Goal: Communication & Community: Answer question/provide support

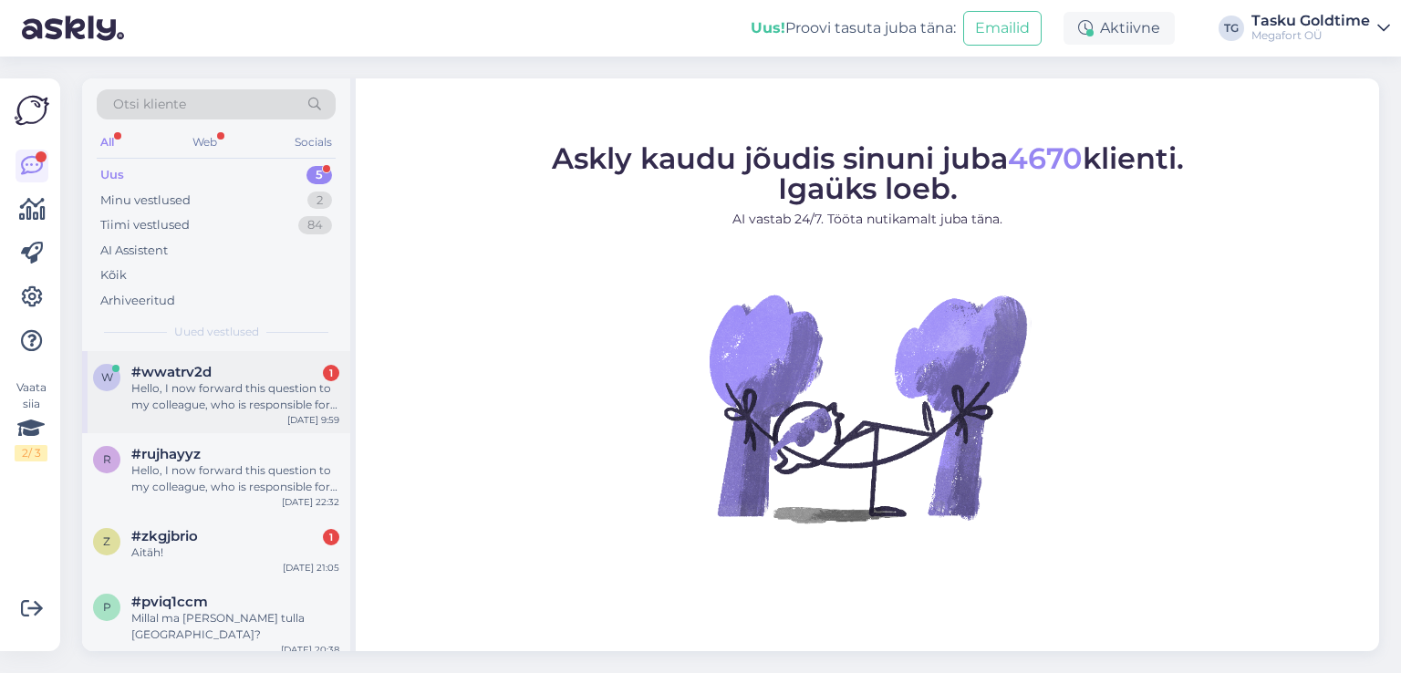
click at [266, 373] on div "#wwatrv2d 1" at bounding box center [235, 372] width 208 height 16
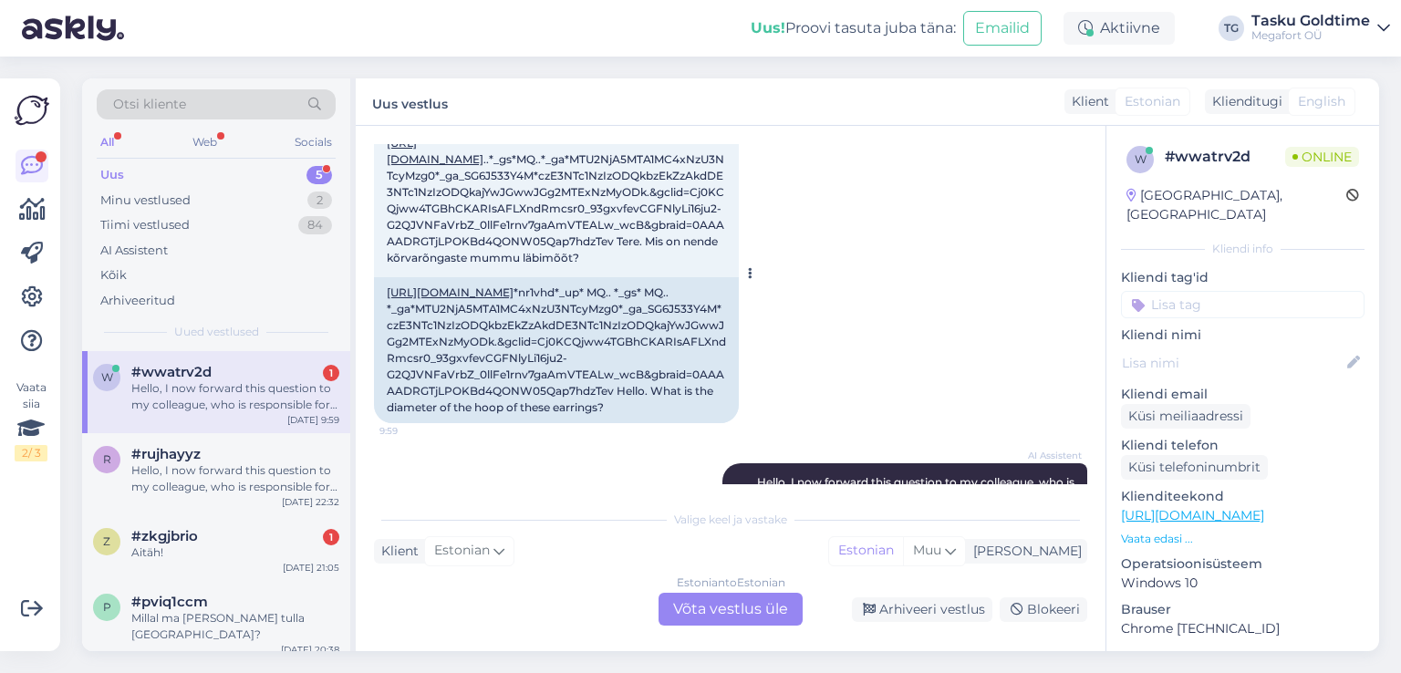
scroll to position [85, 0]
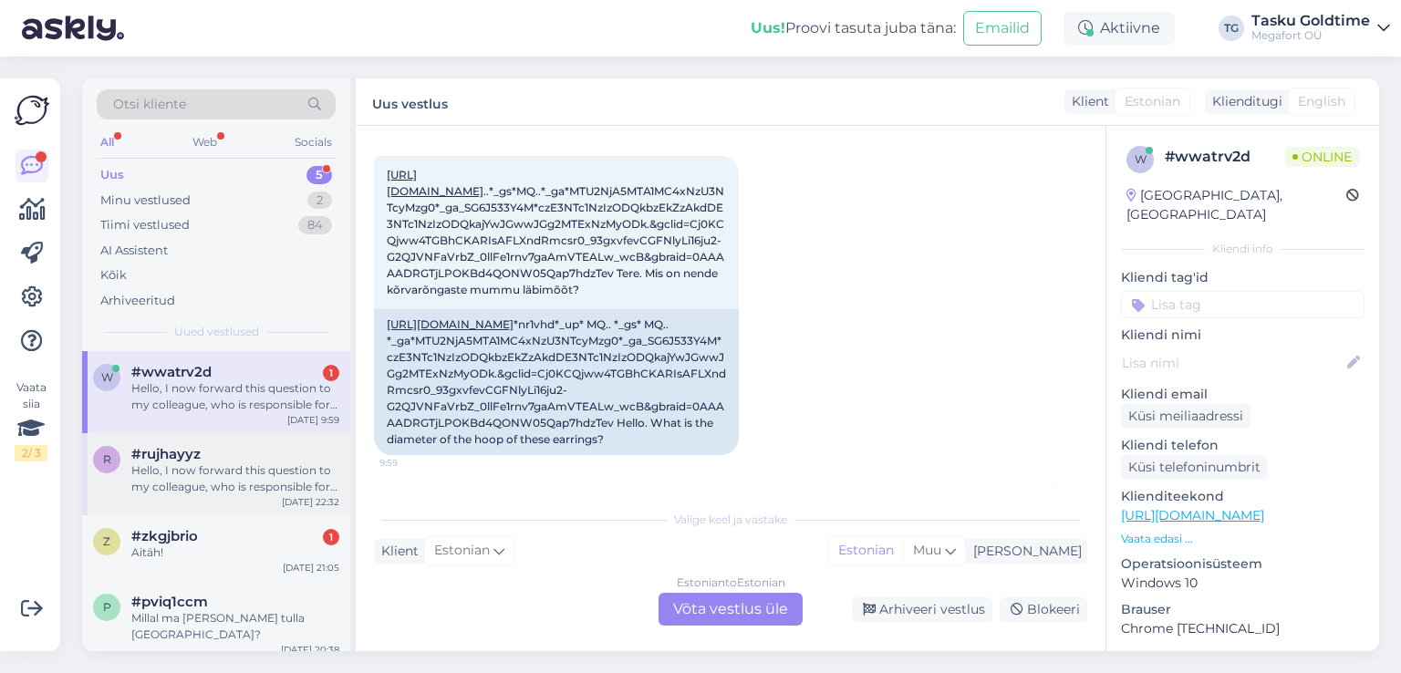
click at [304, 454] on div "#rujhayyz" at bounding box center [235, 454] width 208 height 16
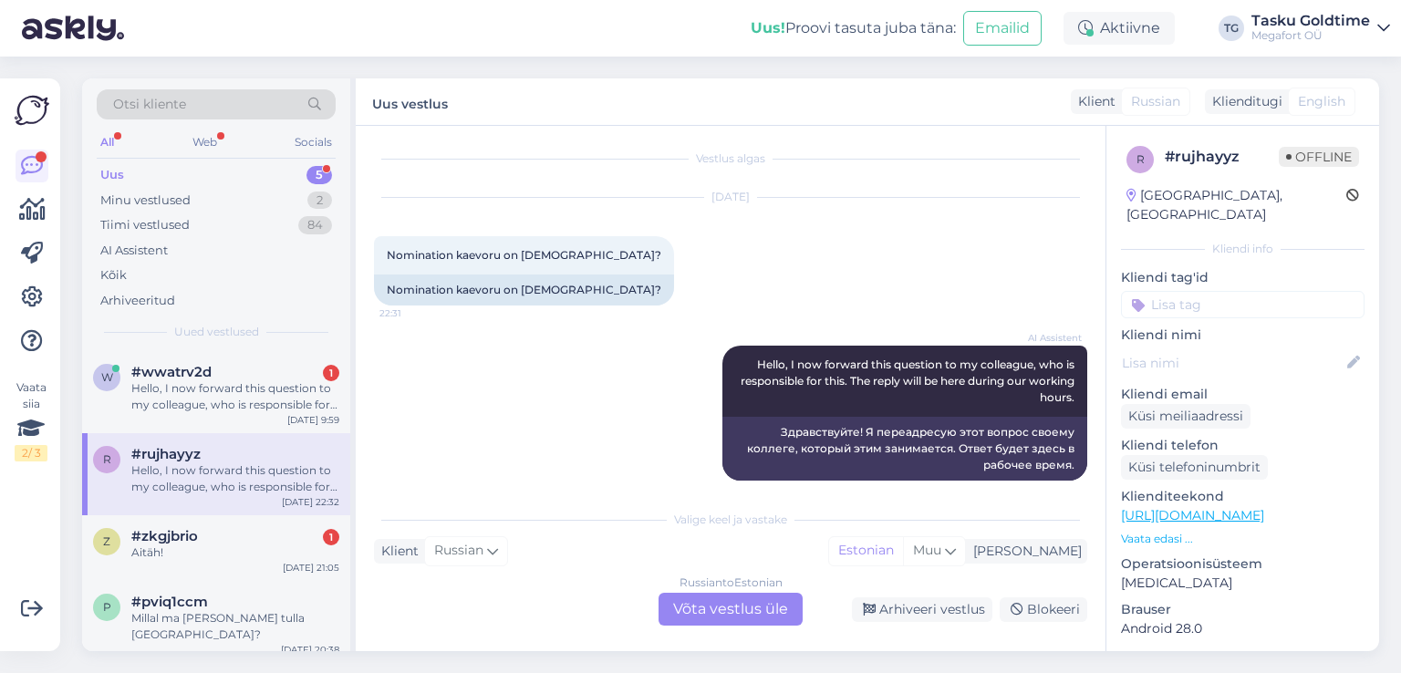
scroll to position [0, 0]
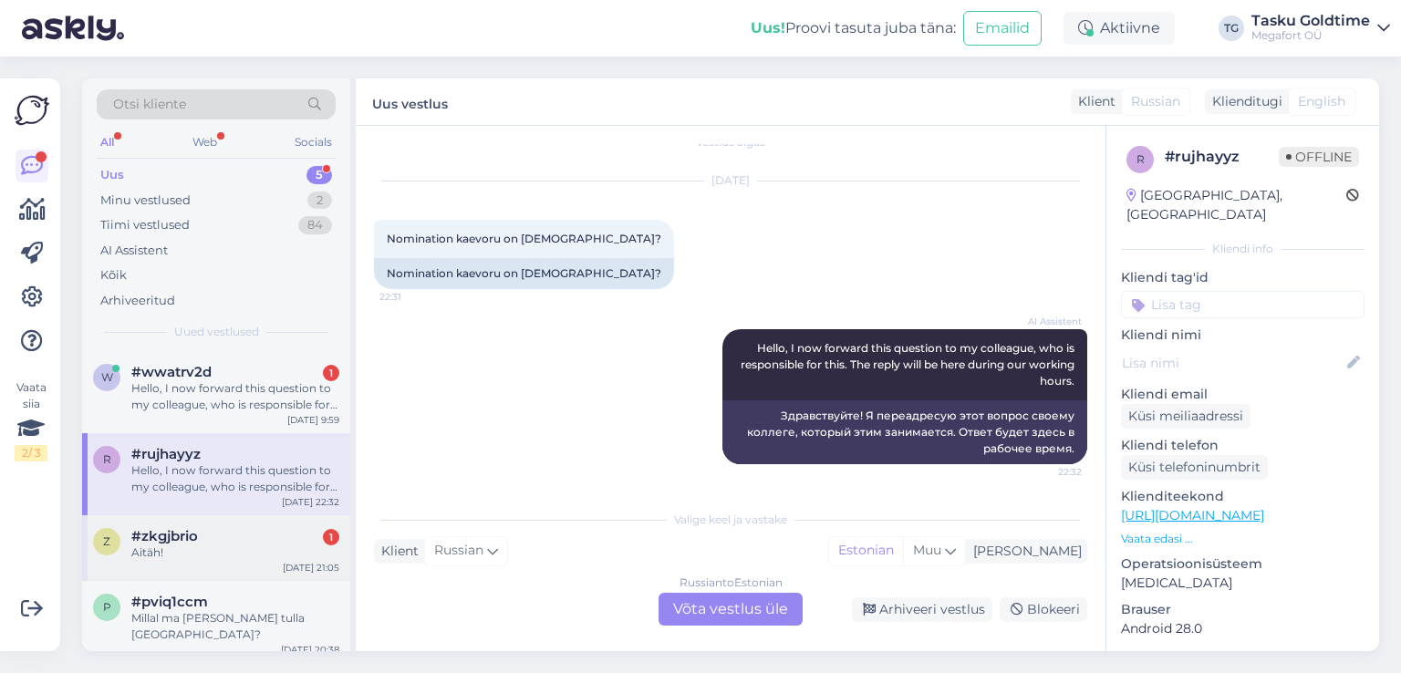
click at [275, 536] on div "#zkgjbrio 1" at bounding box center [235, 536] width 208 height 16
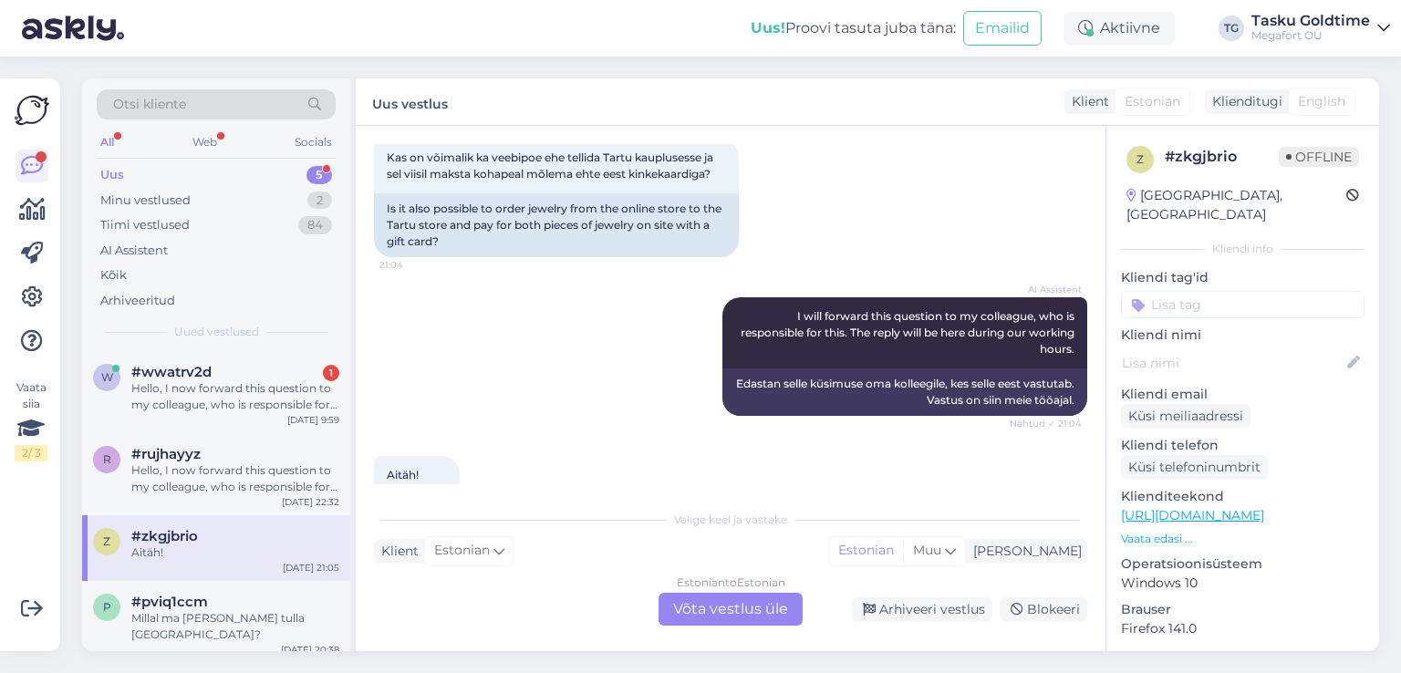
scroll to position [2719, 0]
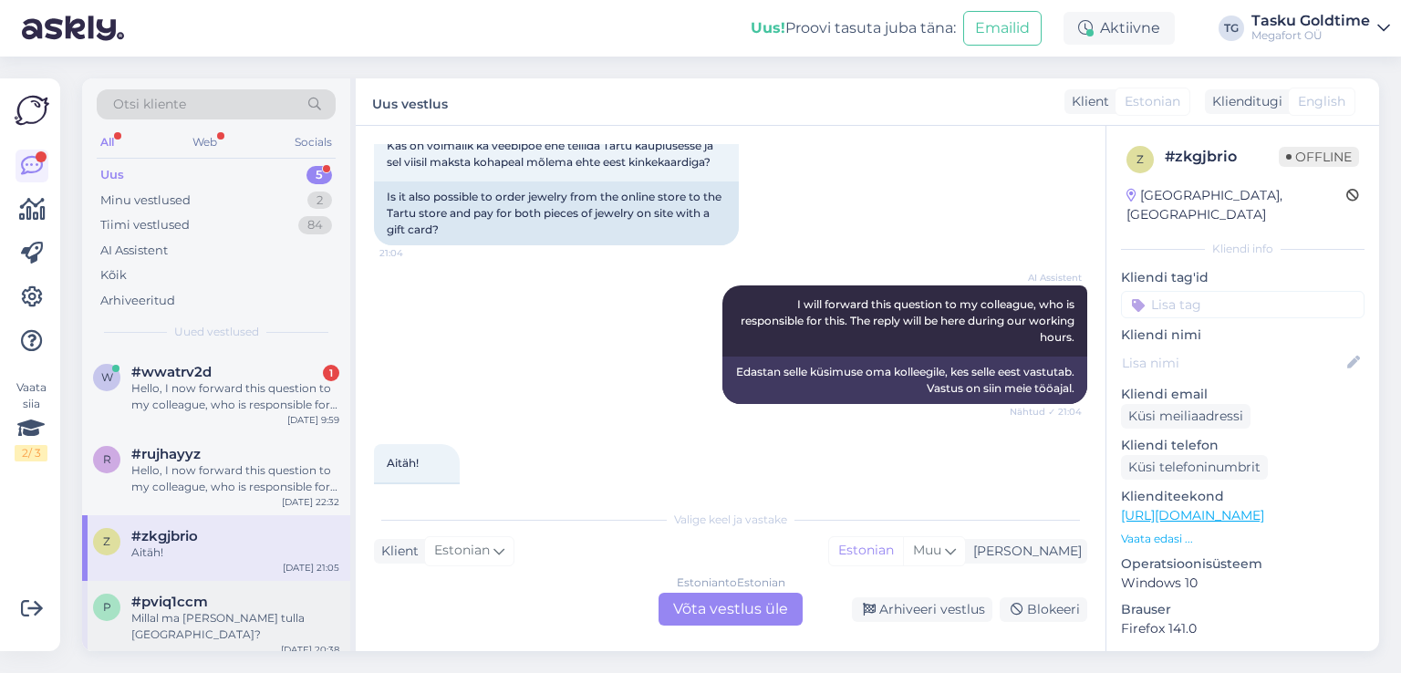
click at [214, 591] on div "p #pviq1ccm Millal ma [PERSON_NAME] tulla [GEOGRAPHIC_DATA]? [DATE] 20:38" at bounding box center [216, 622] width 268 height 82
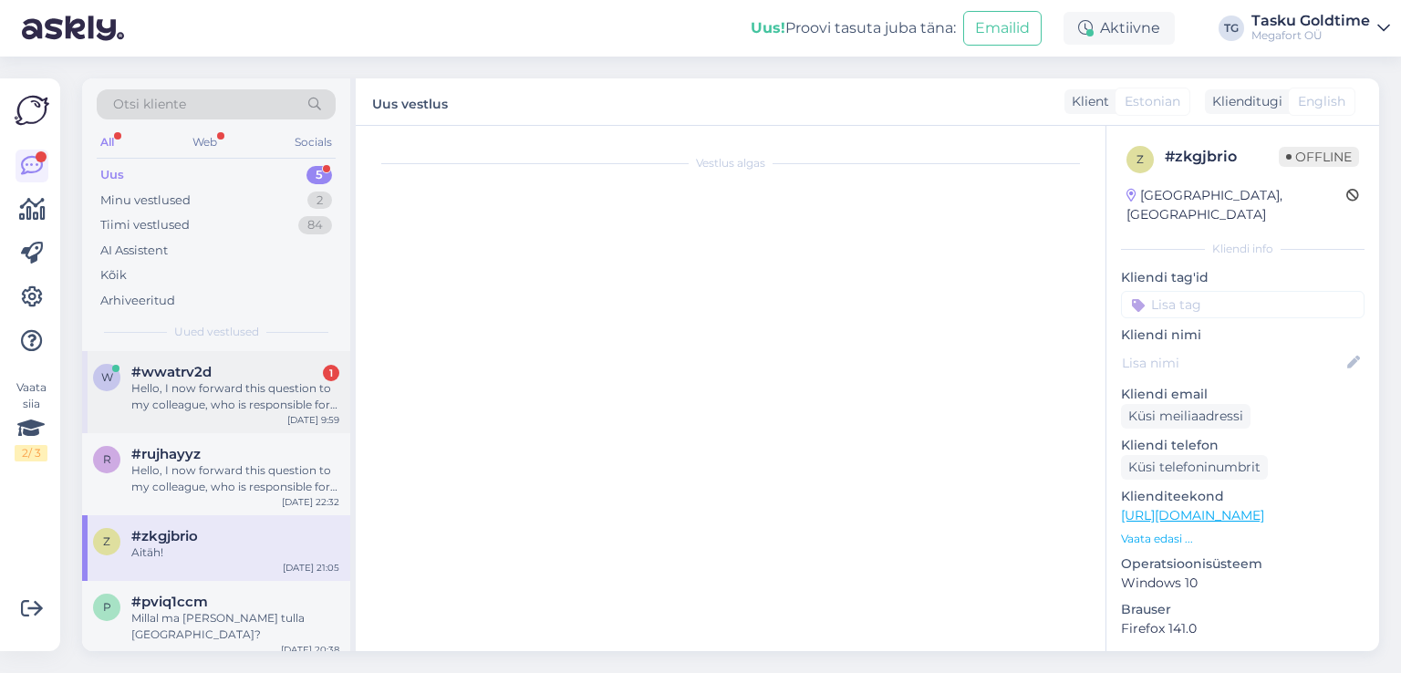
scroll to position [0, 0]
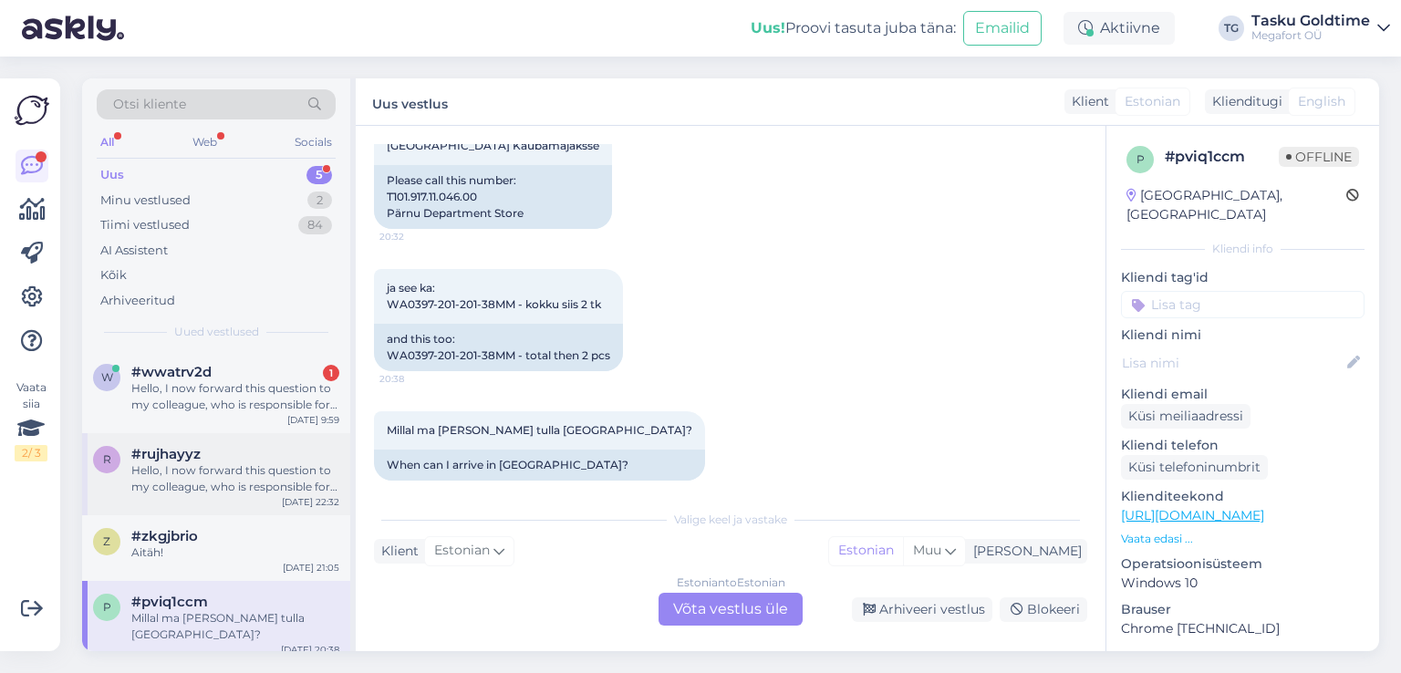
click at [317, 452] on div "#rujhayyz" at bounding box center [235, 454] width 208 height 16
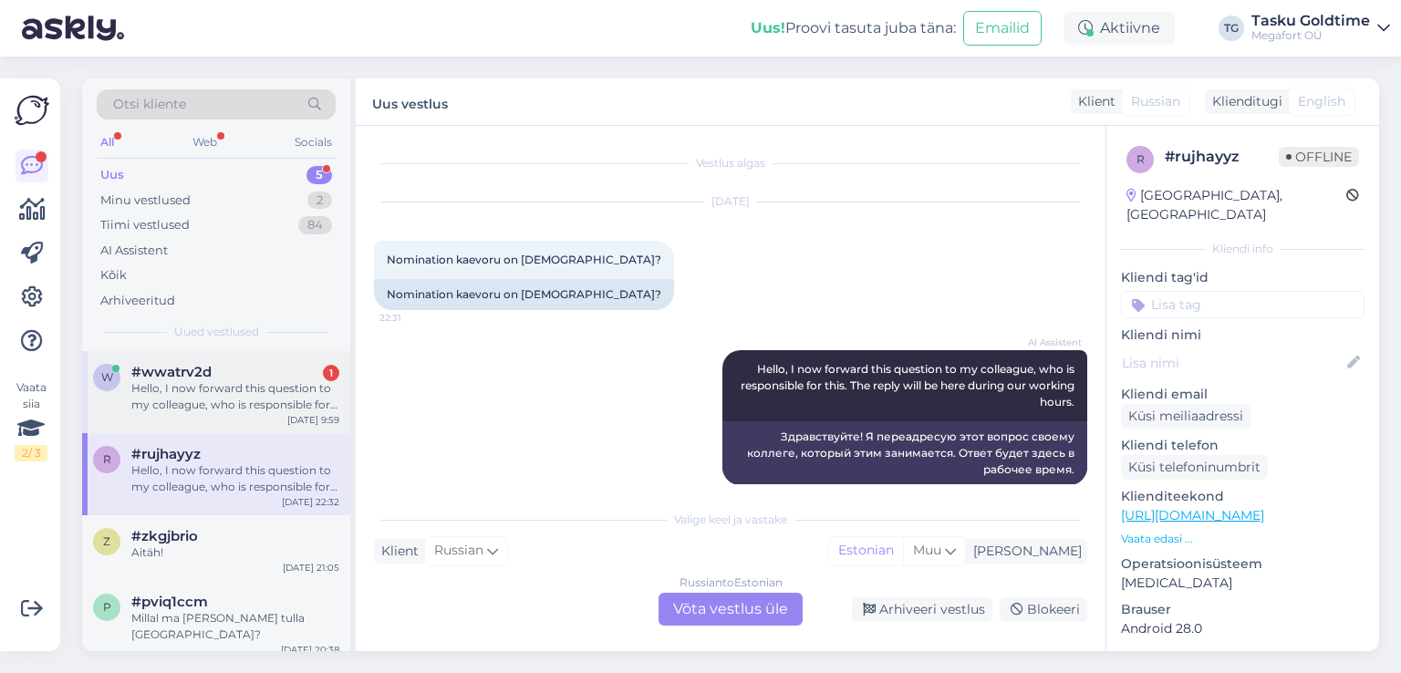
click at [230, 401] on div "Hello, I now forward this question to my colleague, who is responsible for this…" at bounding box center [235, 396] width 208 height 33
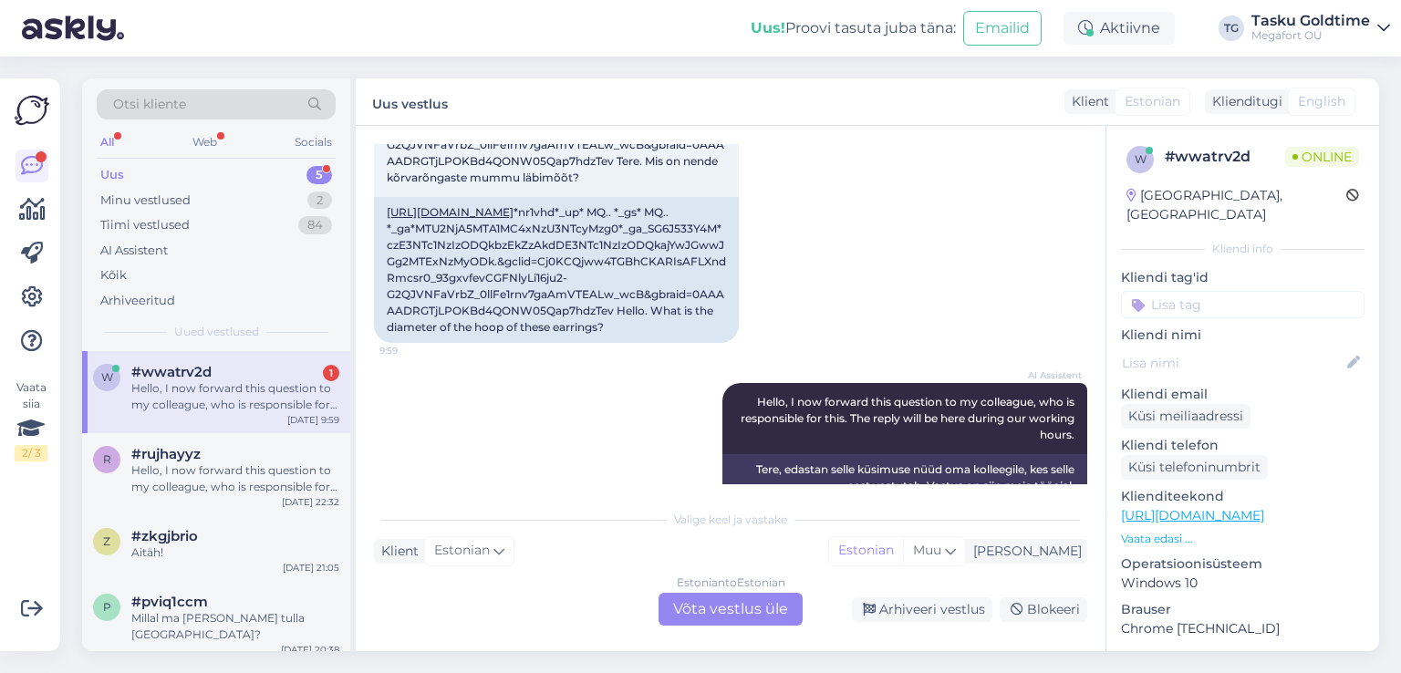
scroll to position [267, 0]
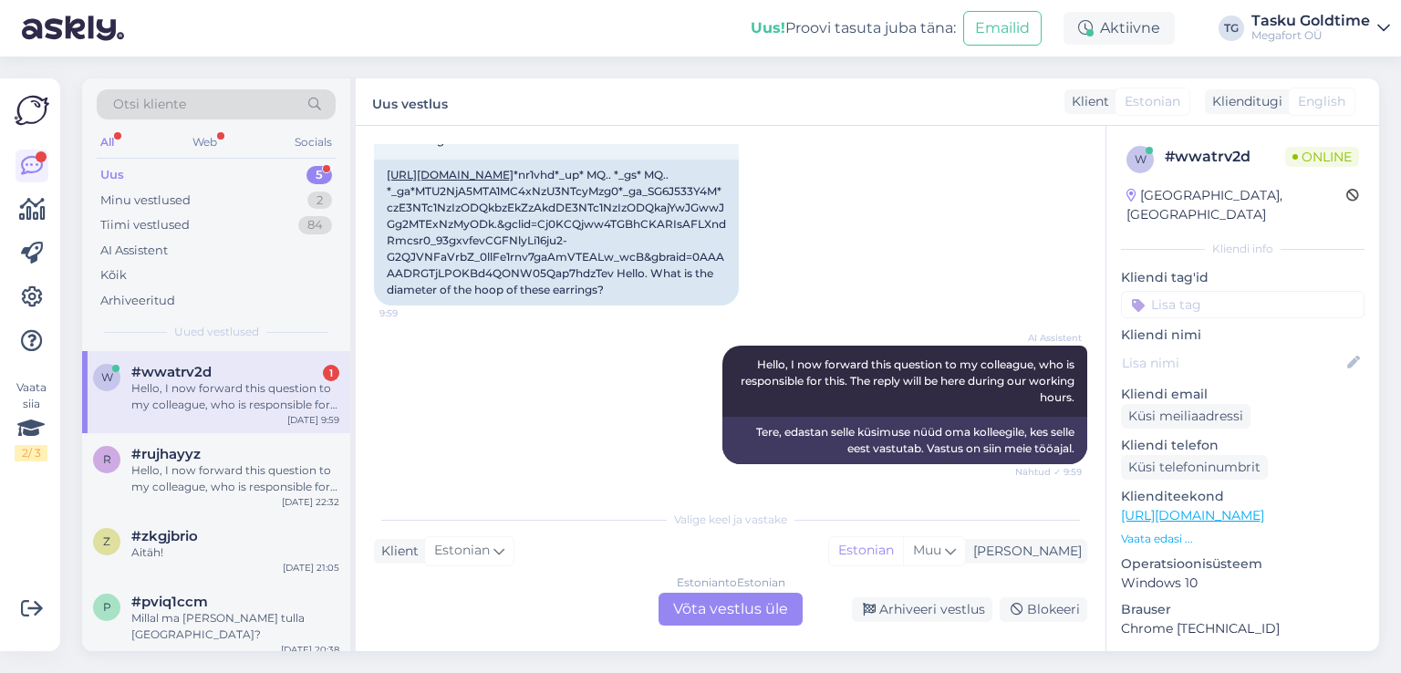
click at [273, 165] on div "Uus 5" at bounding box center [216, 175] width 239 height 26
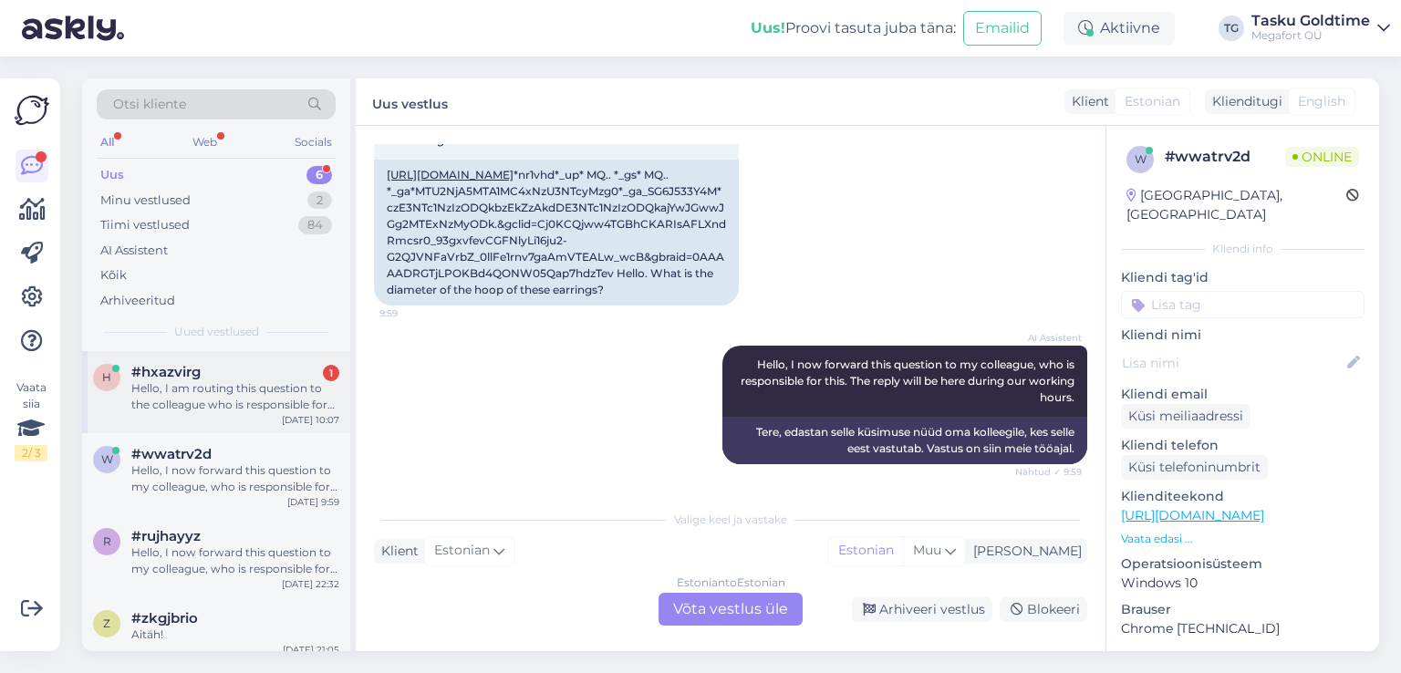
click at [212, 358] on div "h #hxazvirg 1 Hello, I am routing this question to the colleague who is respons…" at bounding box center [216, 392] width 268 height 82
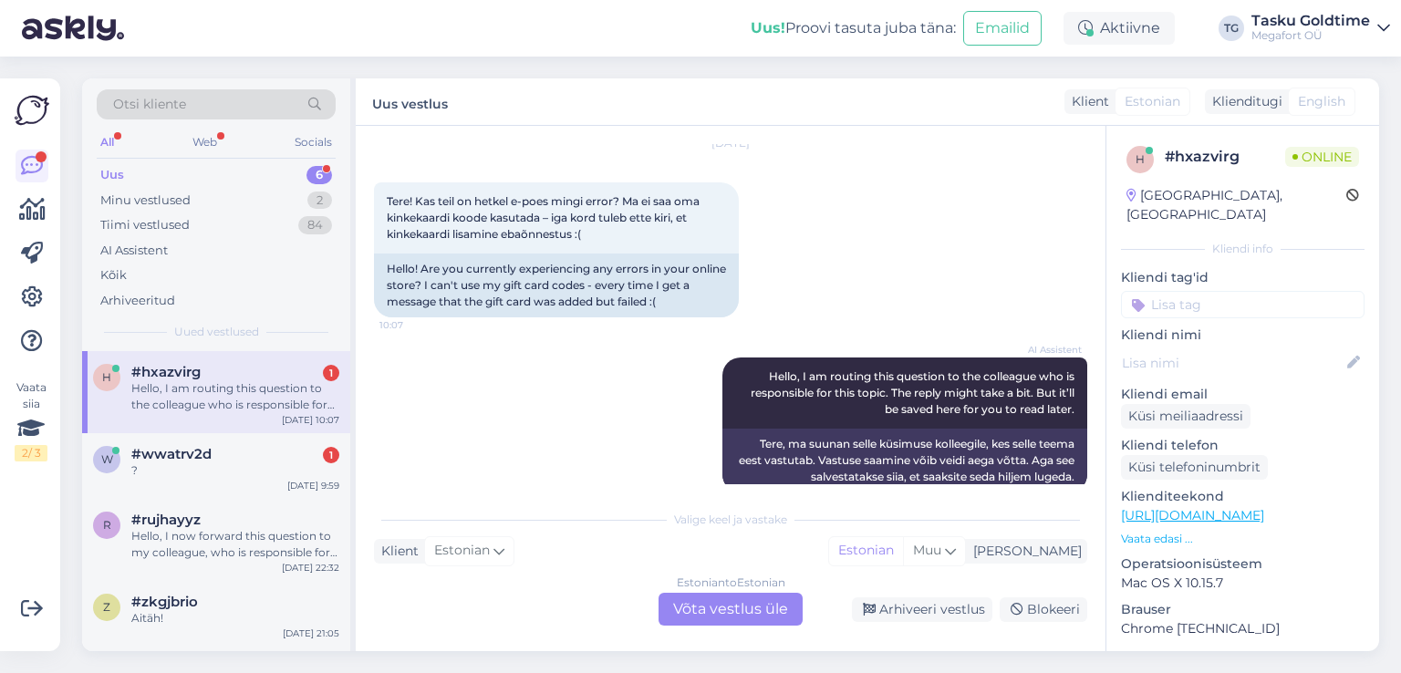
scroll to position [87, 0]
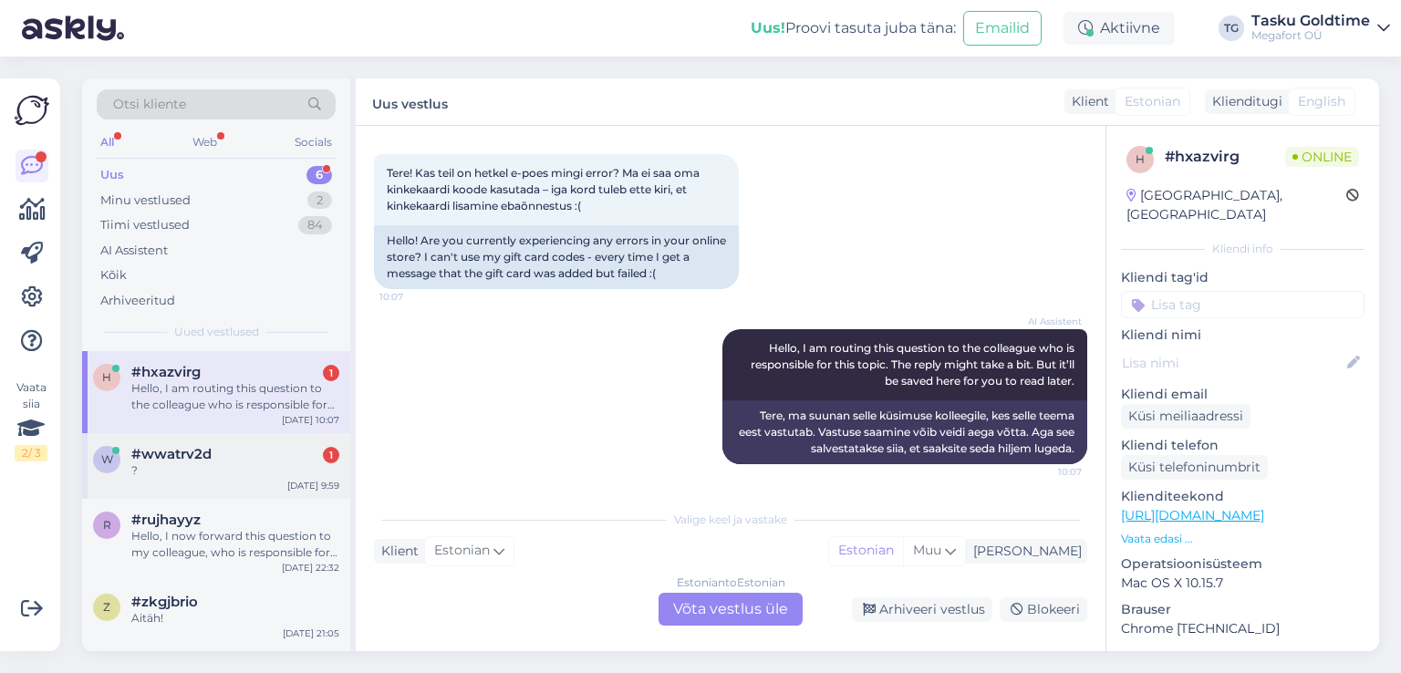
click at [193, 459] on span "#wwatrv2d" at bounding box center [171, 454] width 80 height 16
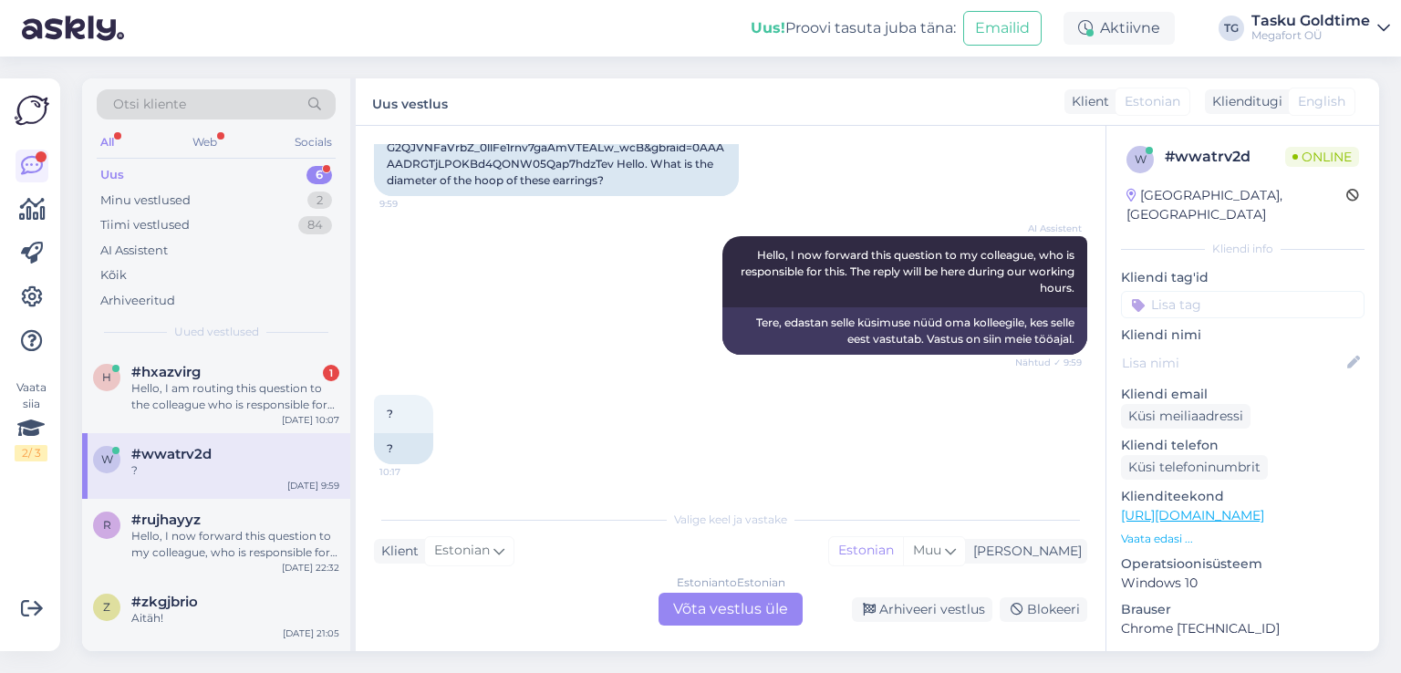
scroll to position [12, 0]
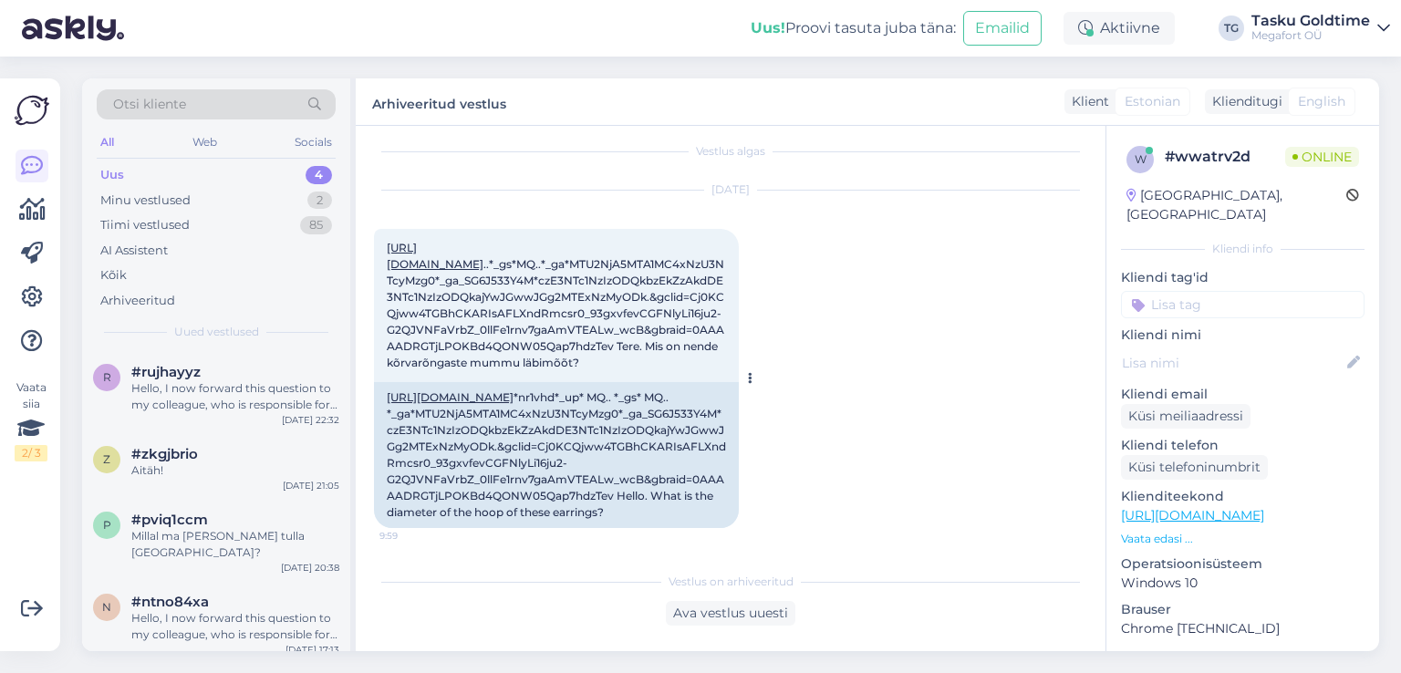
click at [483, 245] on link "[URL][DOMAIN_NAME]" at bounding box center [435, 256] width 97 height 30
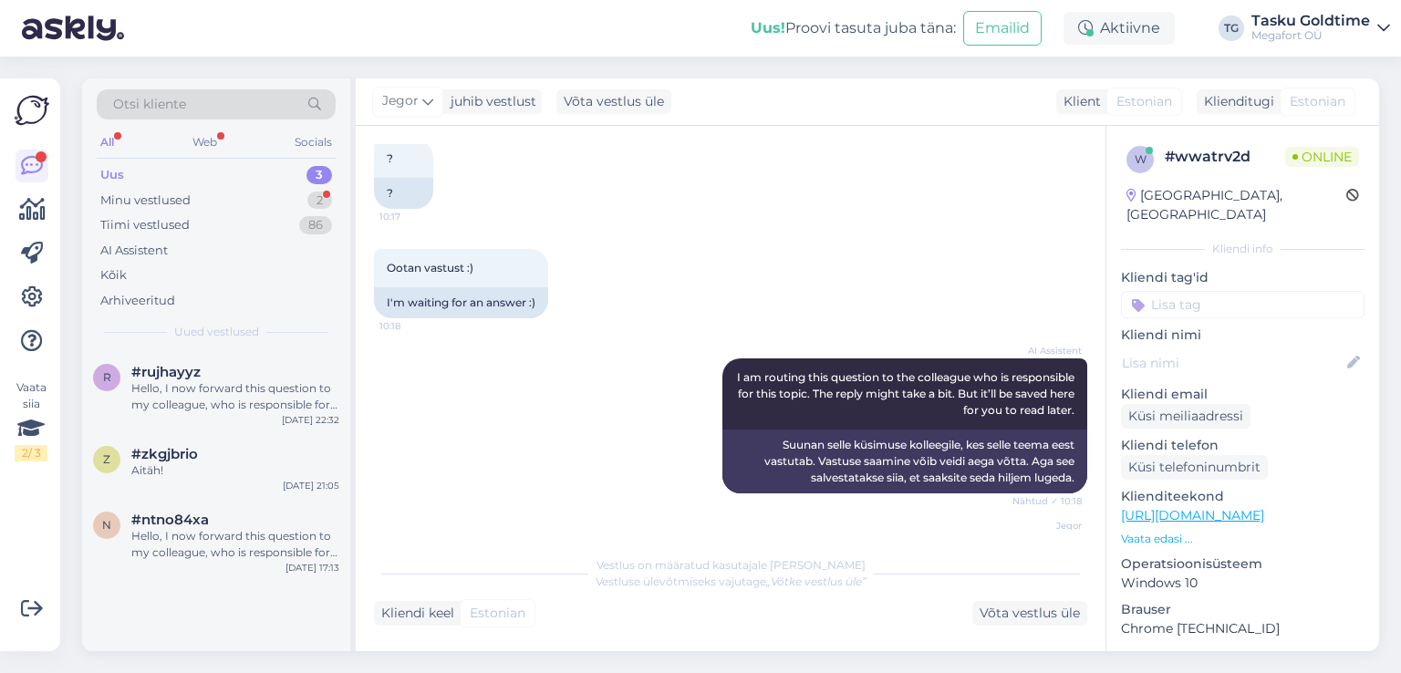
scroll to position [979, 0]
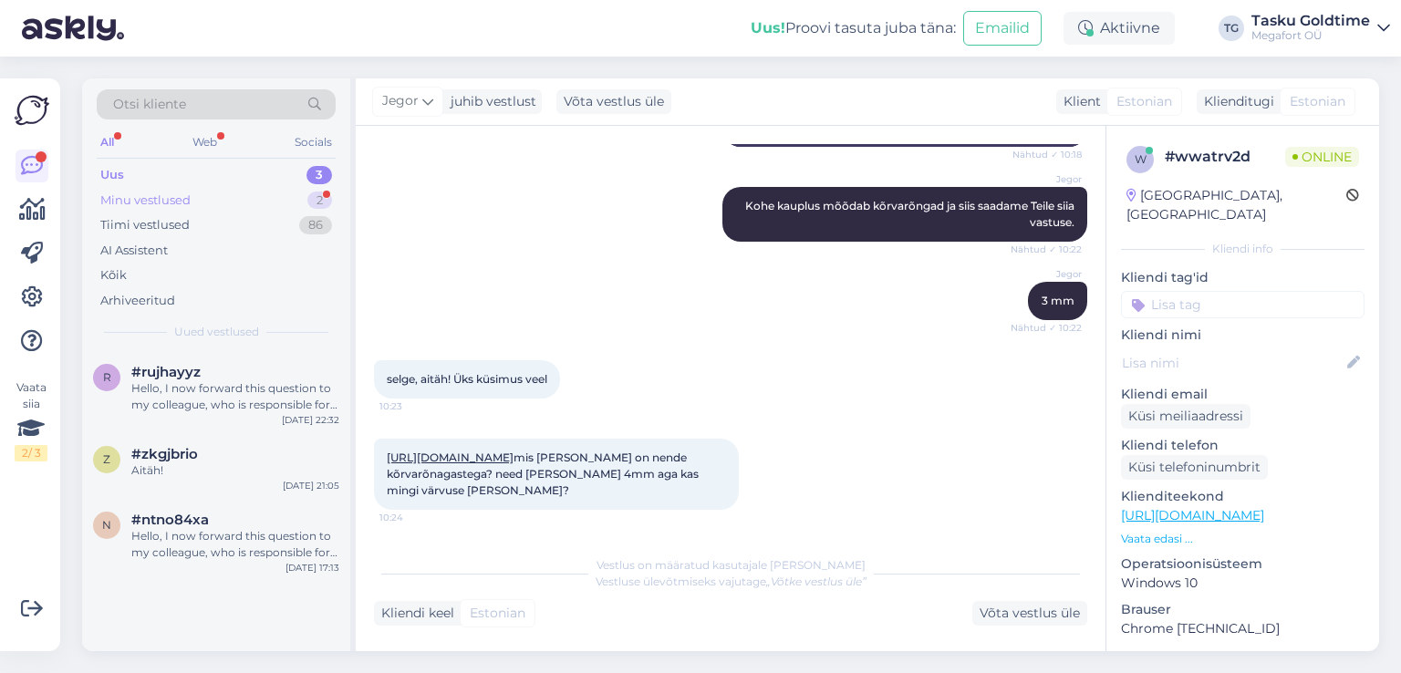
click at [289, 198] on div "Minu vestlused 2" at bounding box center [216, 201] width 239 height 26
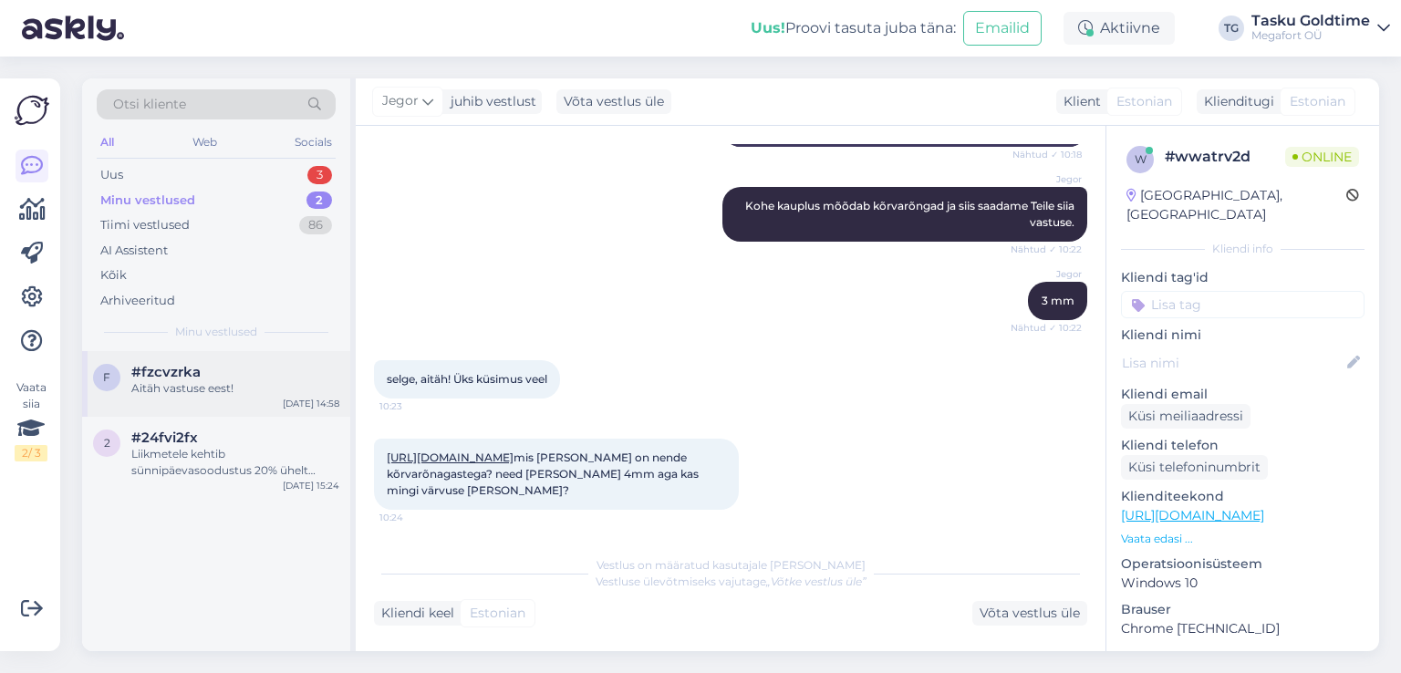
click at [247, 394] on div "Aitäh vastuse eest!" at bounding box center [235, 388] width 208 height 16
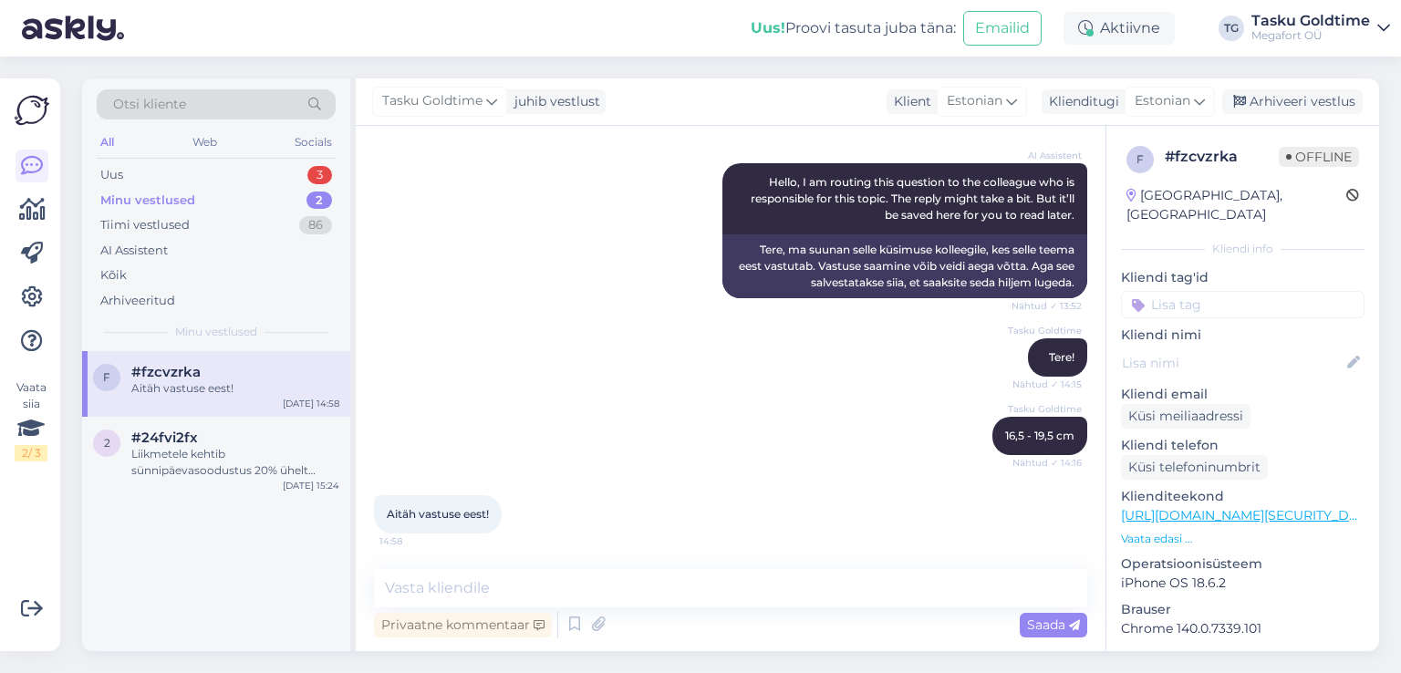
scroll to position [221, 0]
click at [290, 460] on div "Liikmetele kehtib sünnipäevasoodustus 20% ühelt ostukorvilt tavahinnaga toodete…" at bounding box center [235, 462] width 208 height 33
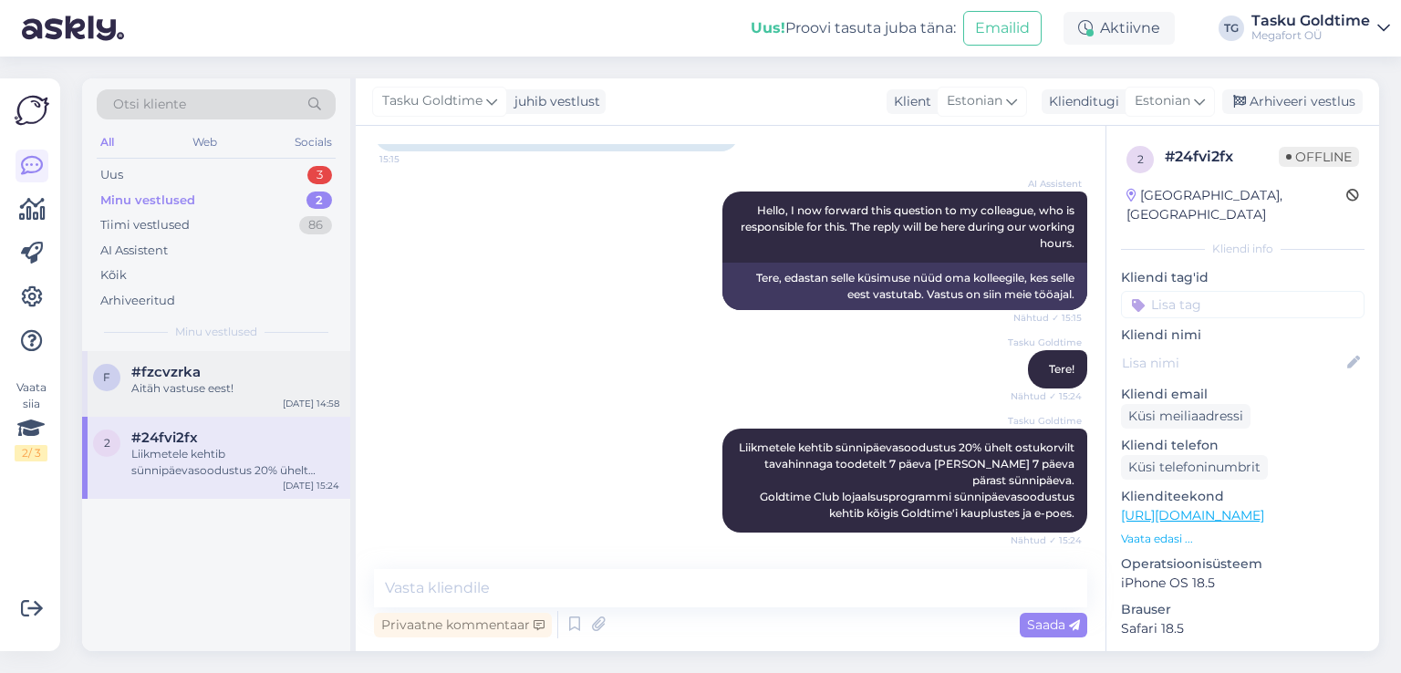
click at [212, 388] on div "Aitäh vastuse eest!" at bounding box center [235, 388] width 208 height 16
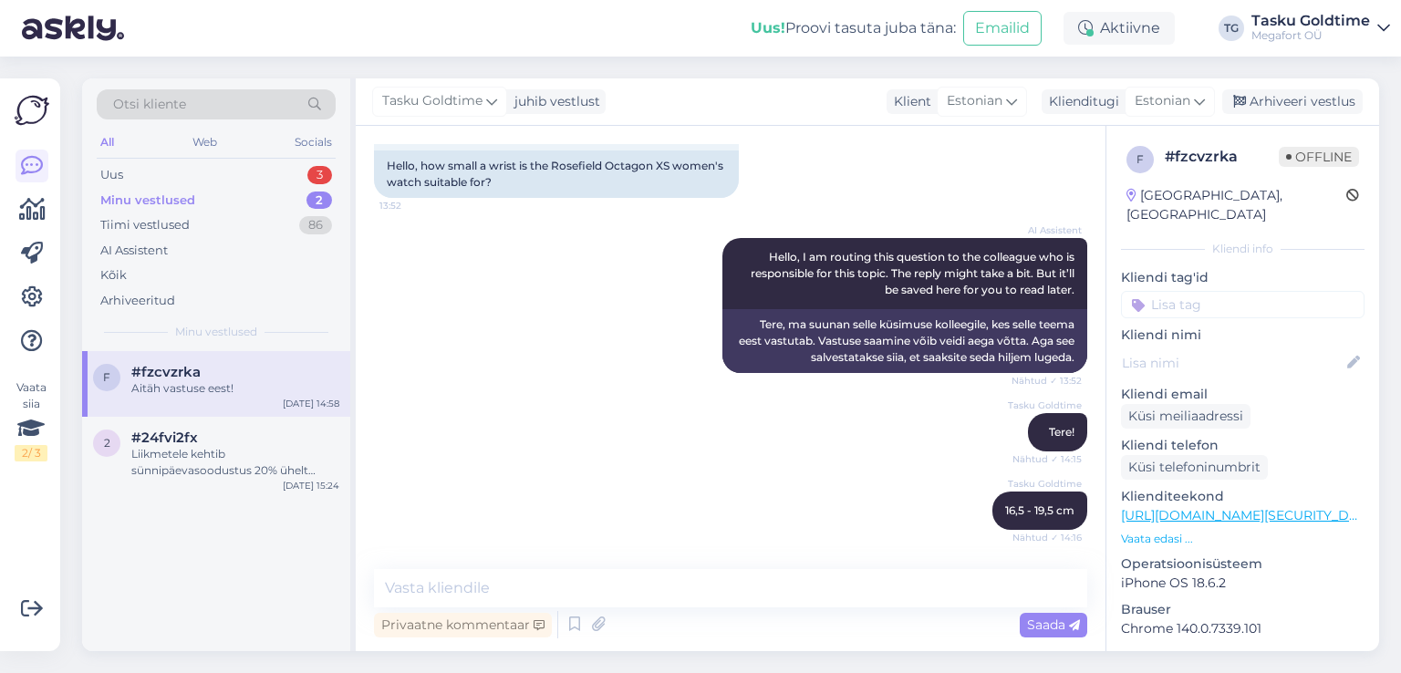
scroll to position [221, 0]
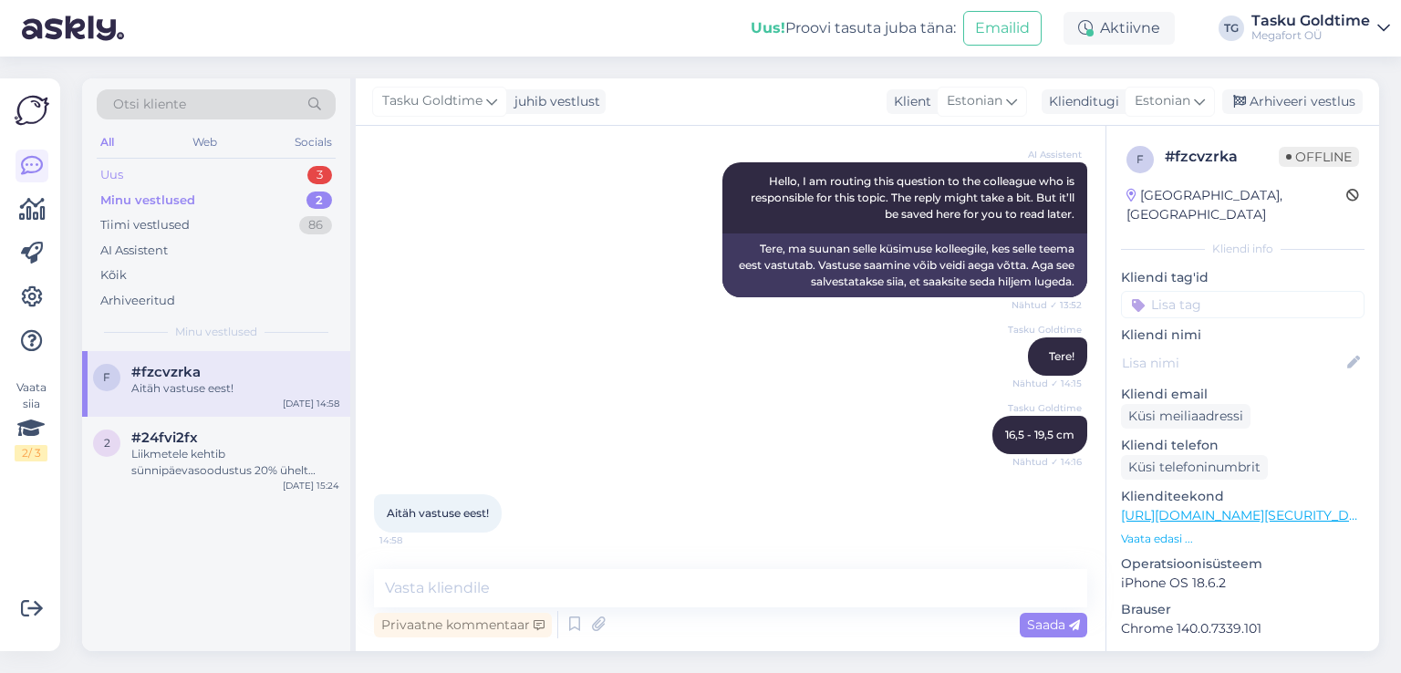
click at [262, 171] on div "Uus 3" at bounding box center [216, 175] width 239 height 26
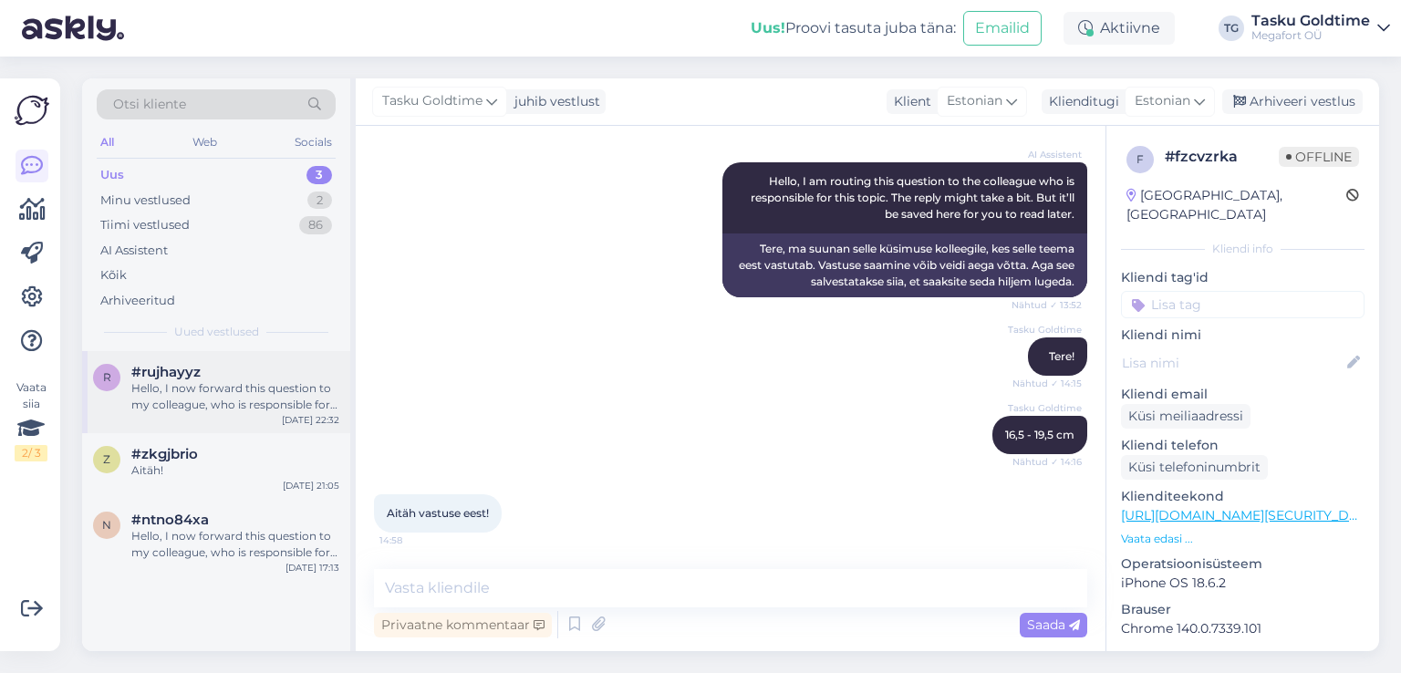
click at [296, 379] on div "#rujhayyz" at bounding box center [235, 372] width 208 height 16
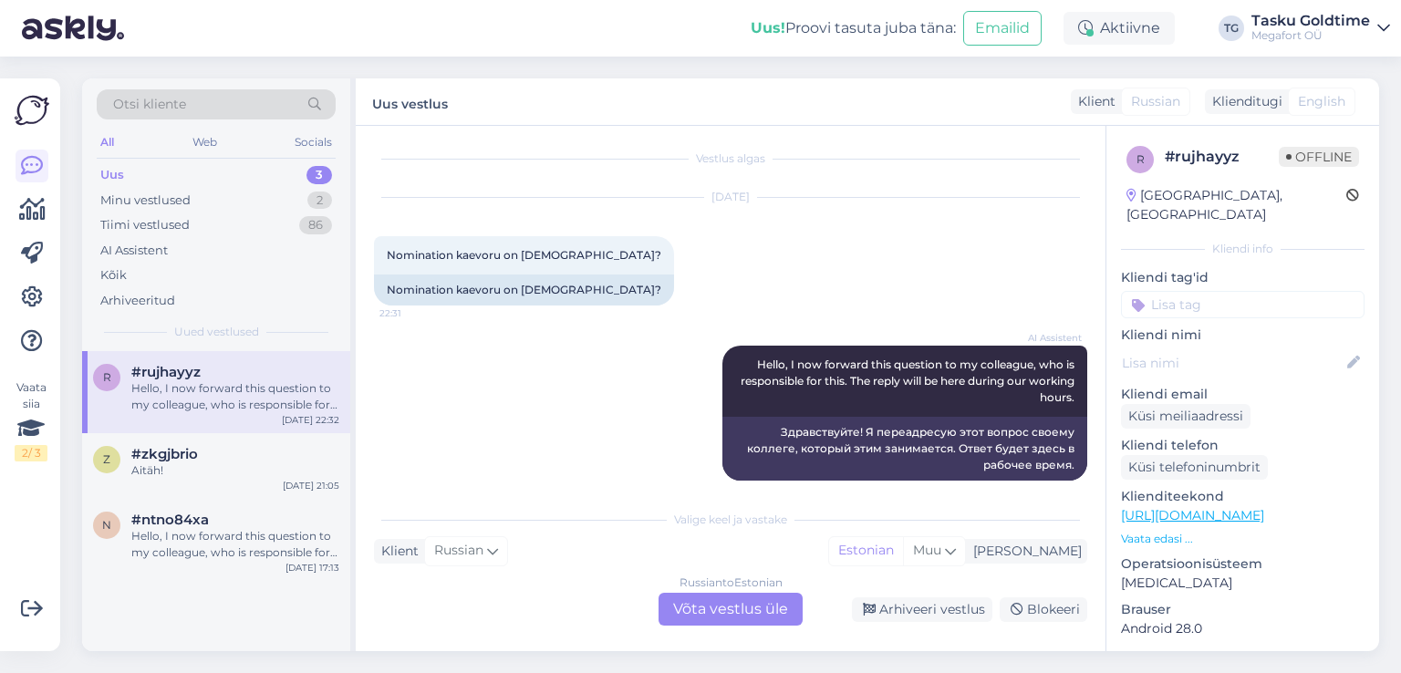
scroll to position [0, 0]
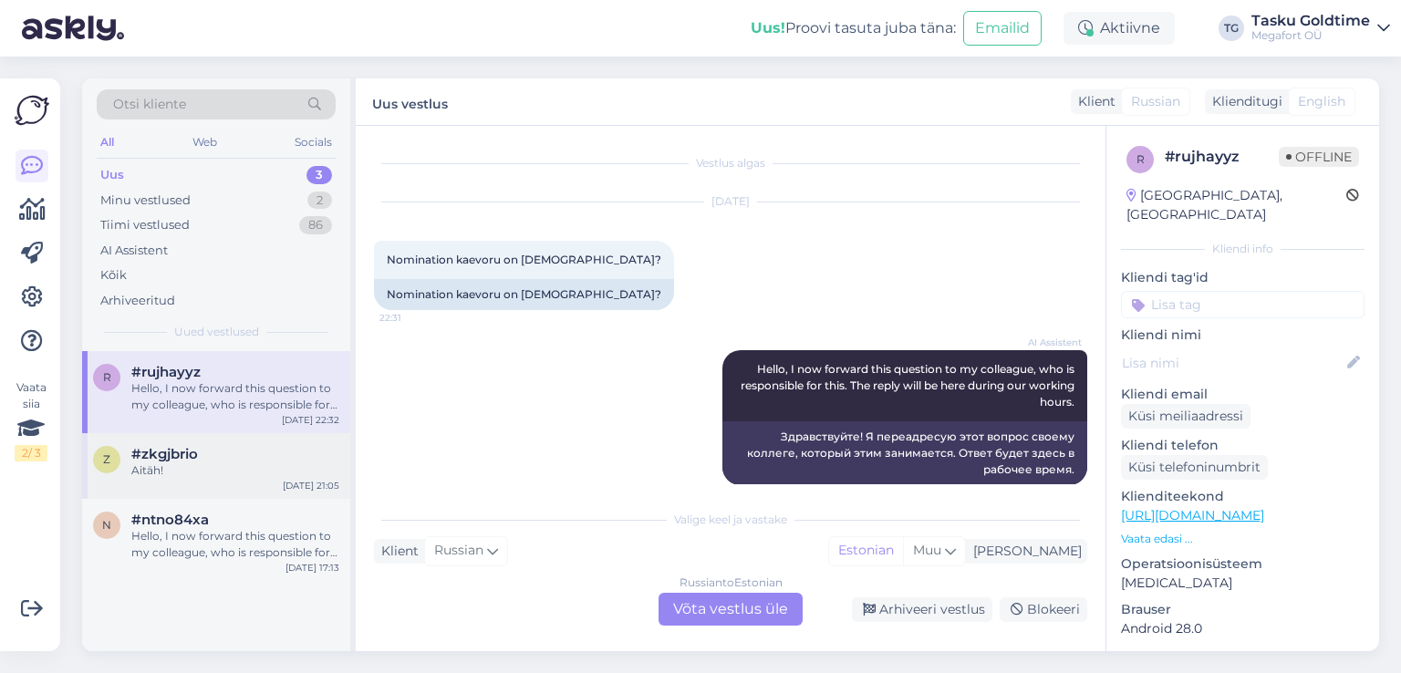
click at [307, 440] on div "z #zkgjbrio Aitäh! [DATE] 21:05" at bounding box center [216, 466] width 268 height 66
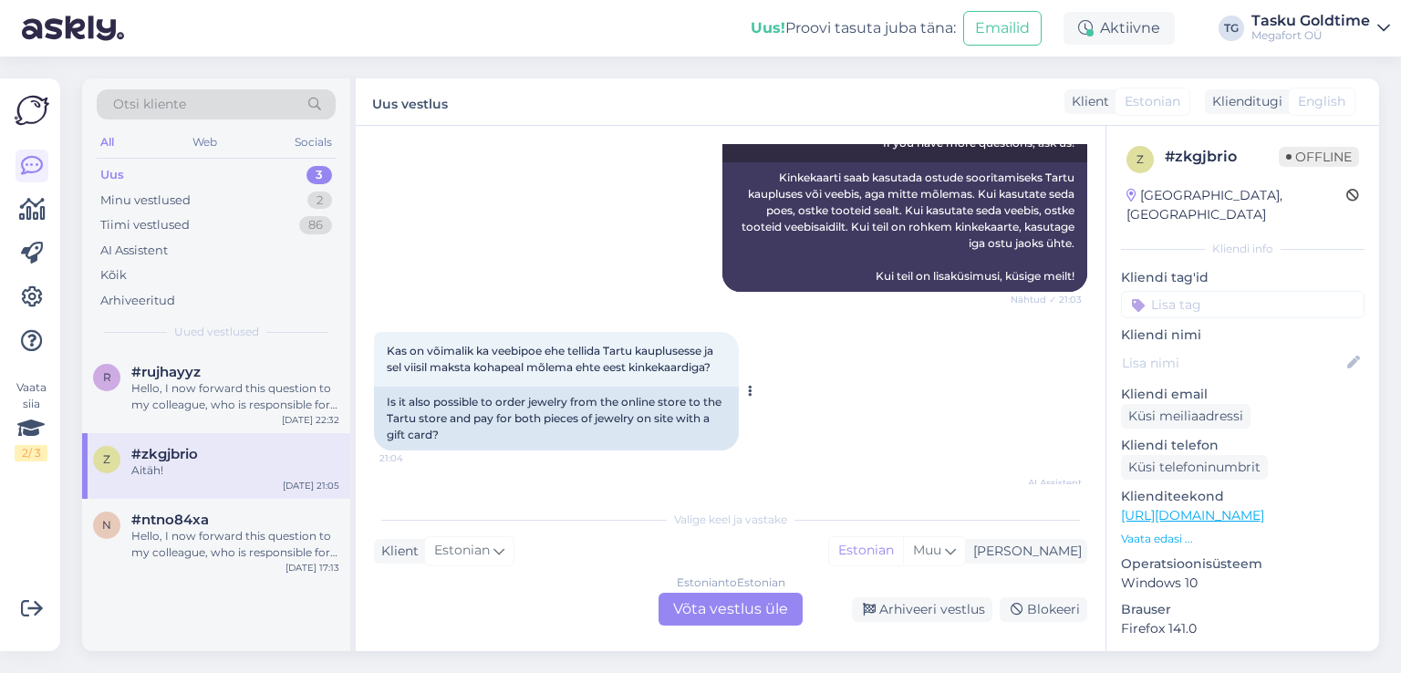
scroll to position [2719, 0]
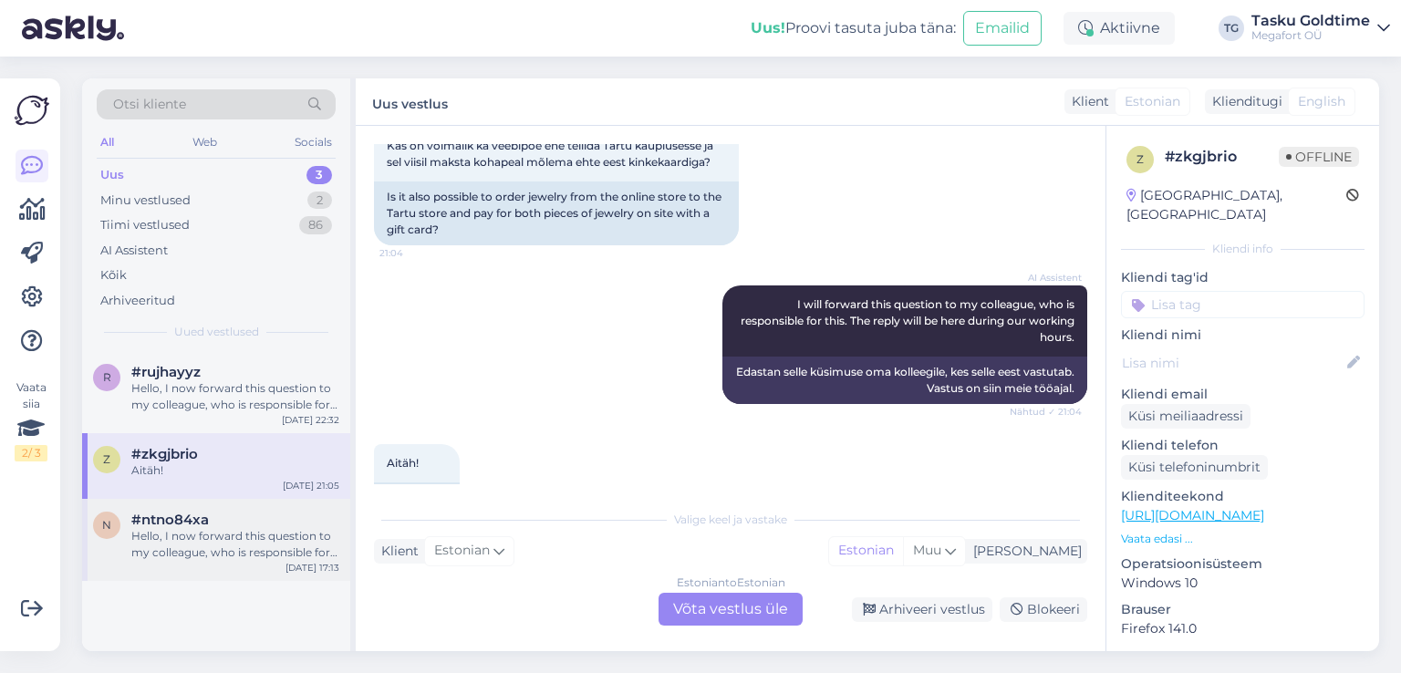
click at [259, 553] on div "Hello, I now forward this question to my colleague, who is responsible for this…" at bounding box center [235, 544] width 208 height 33
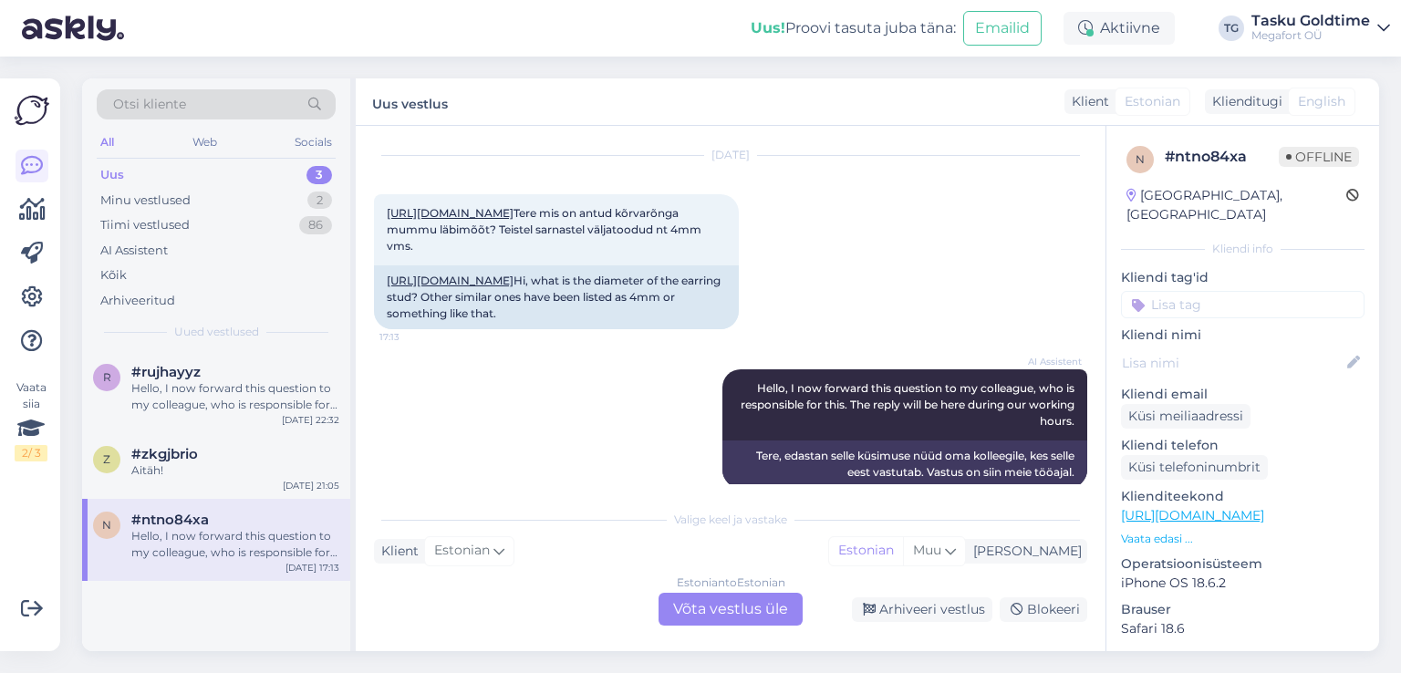
scroll to position [70, 0]
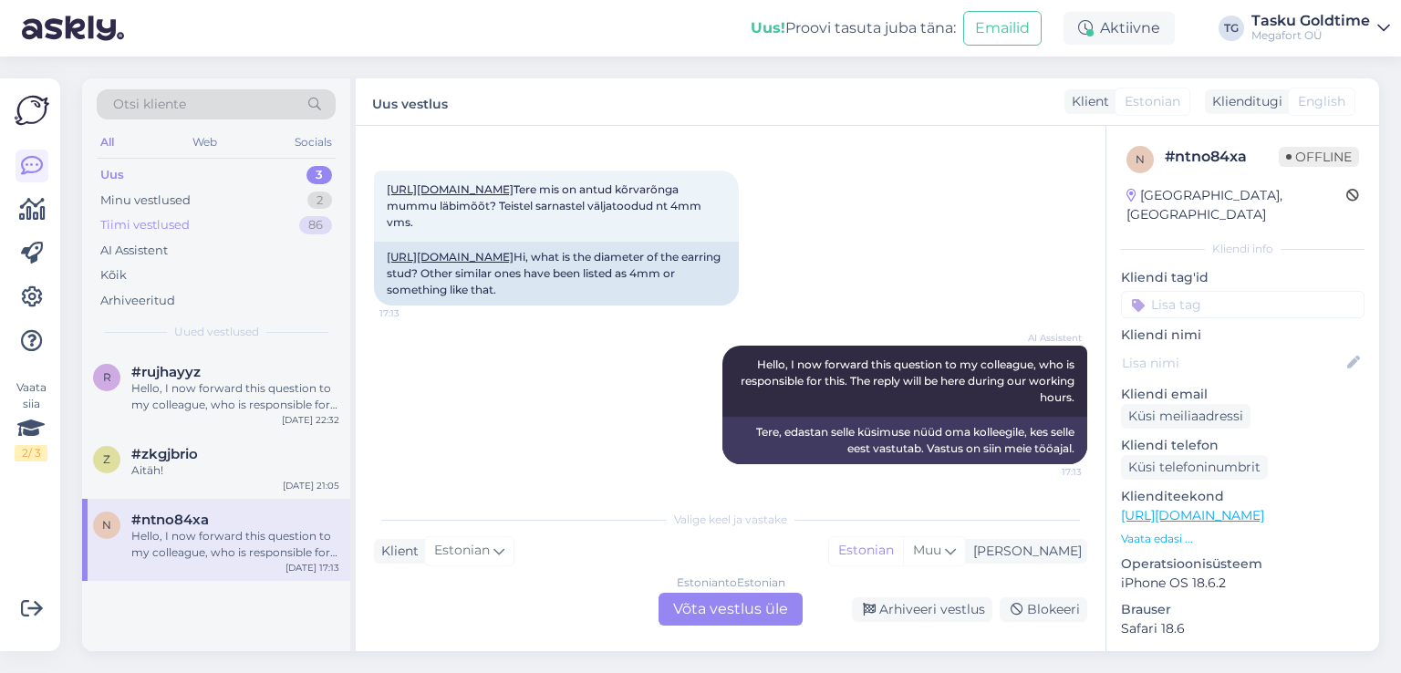
click at [314, 220] on div "86" at bounding box center [315, 225] width 33 height 18
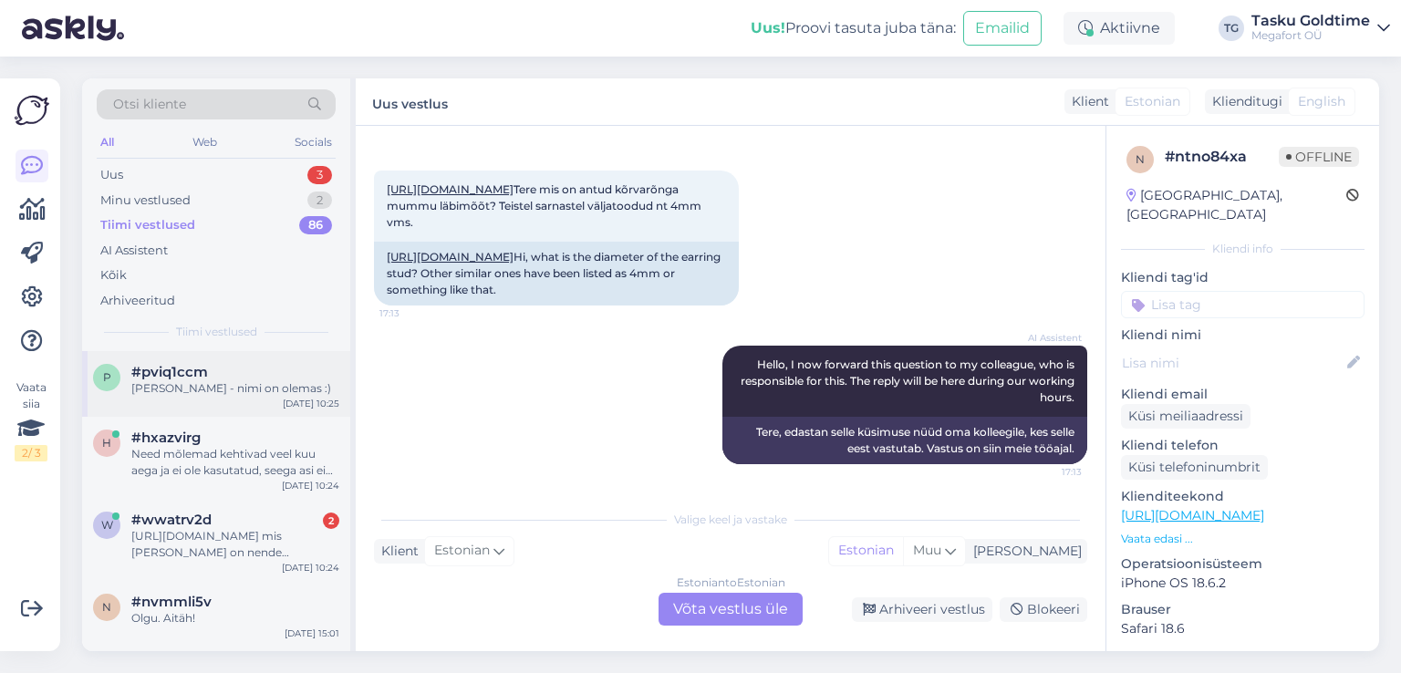
click at [287, 408] on div "p #pviq1ccm [PERSON_NAME] - nimi on olemas :) [DATE] 10:25" at bounding box center [216, 384] width 268 height 66
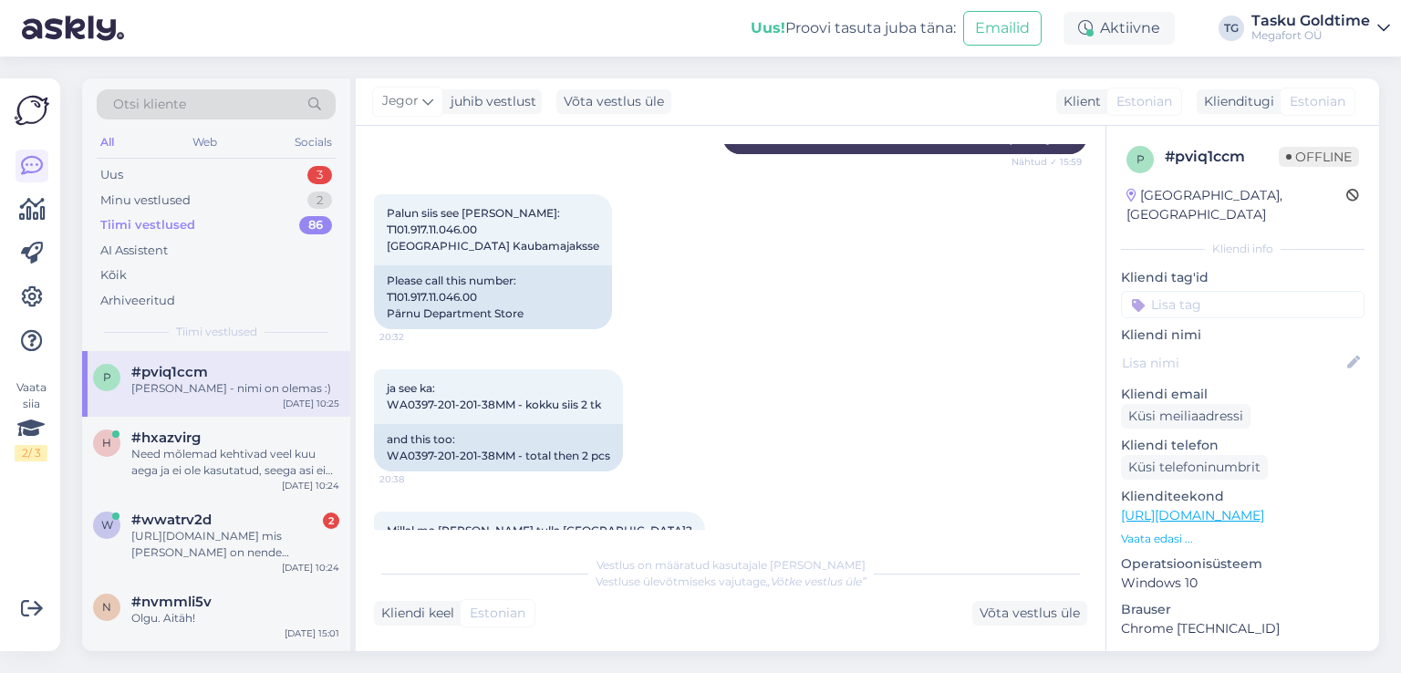
scroll to position [2345, 0]
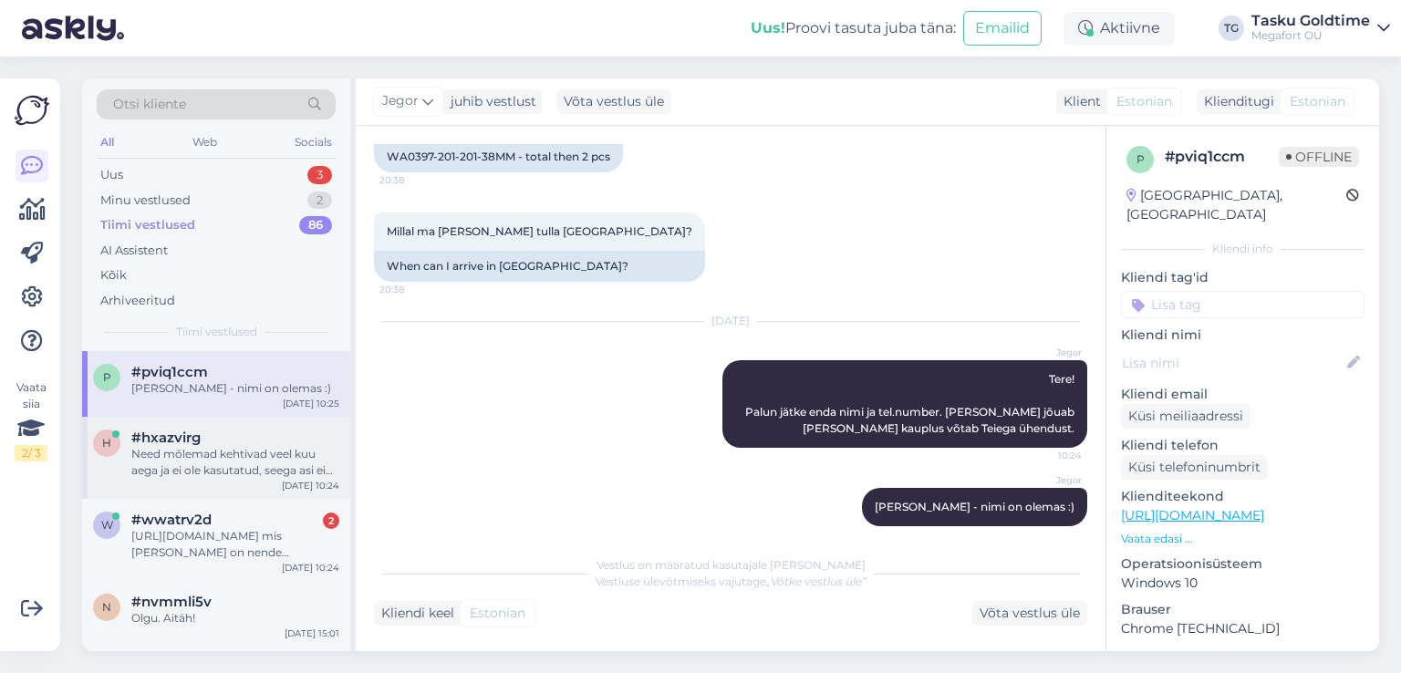
click at [235, 464] on div "Need mõlemad kehtivad veel kuu aega ja ei ole kasutatud, seega asi ei saa [PERS…" at bounding box center [235, 462] width 208 height 33
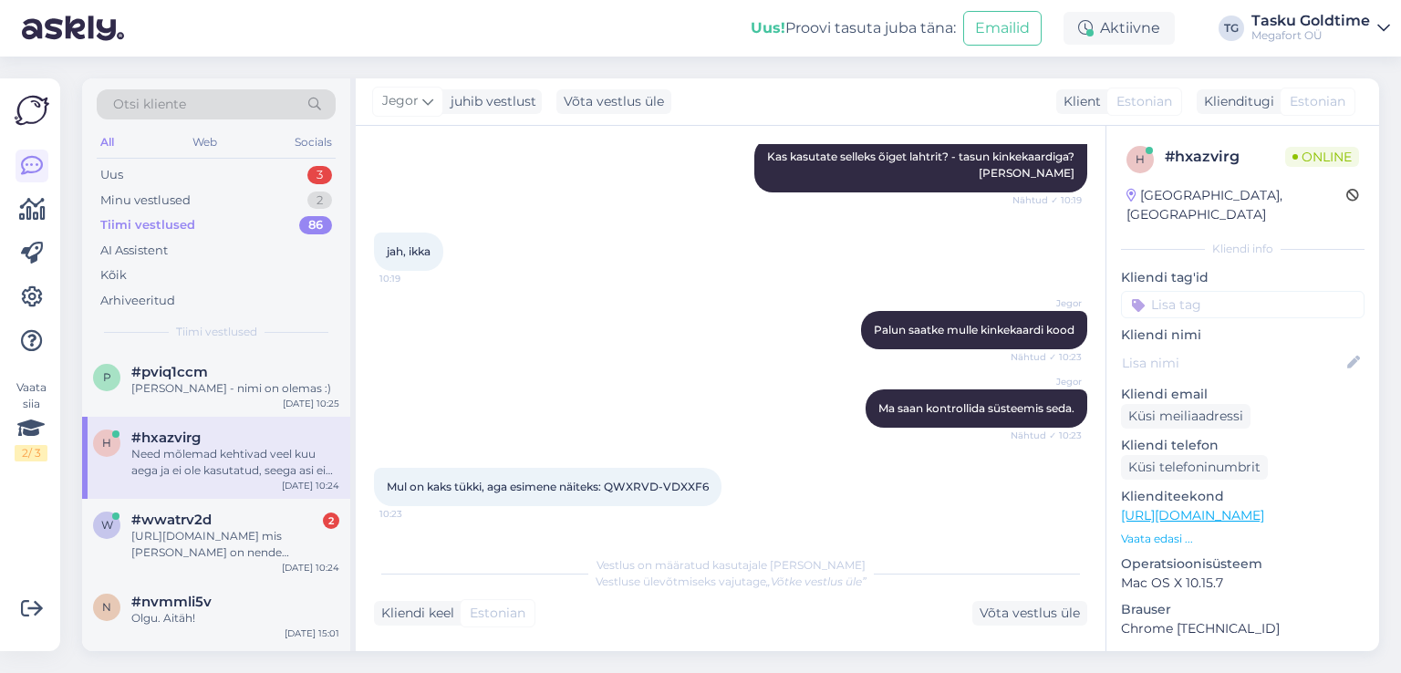
scroll to position [545, 0]
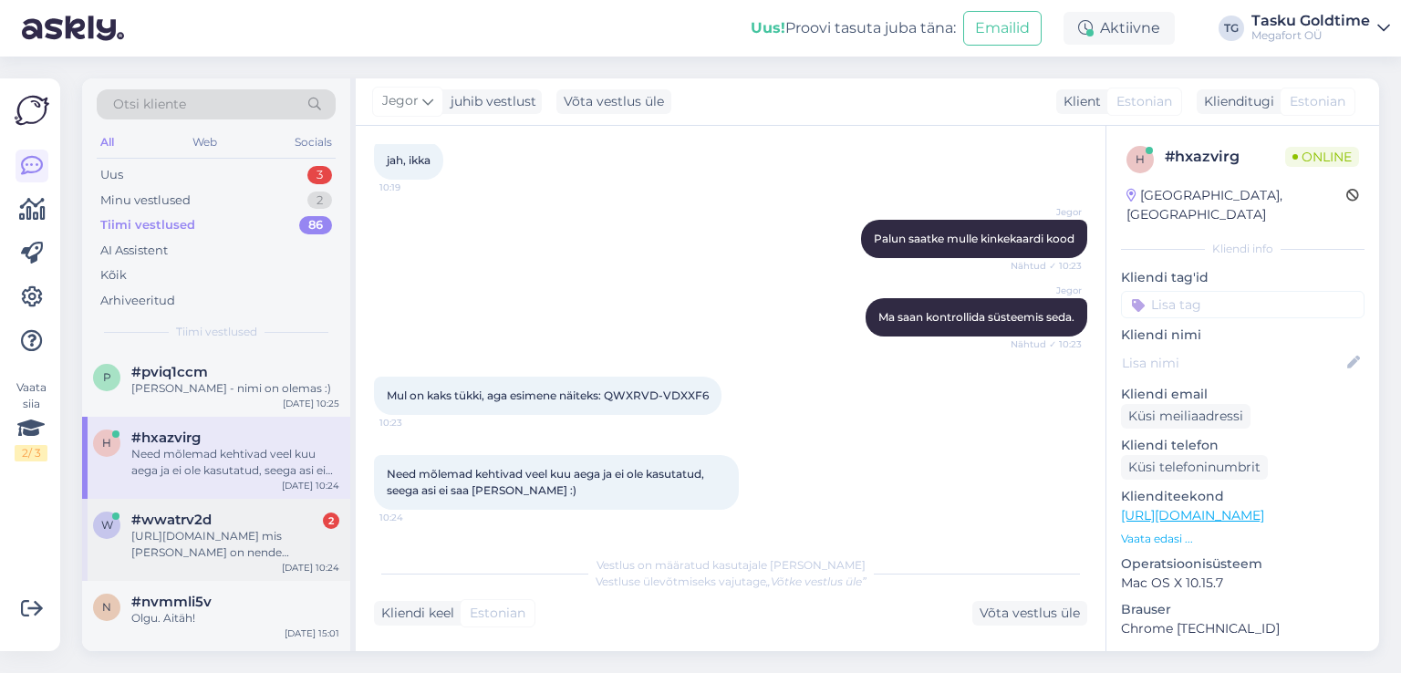
click at [212, 556] on div "[URL][DOMAIN_NAME] mis [PERSON_NAME] on nende kõrvarõnagastega? need [PERSON_NA…" at bounding box center [235, 544] width 208 height 33
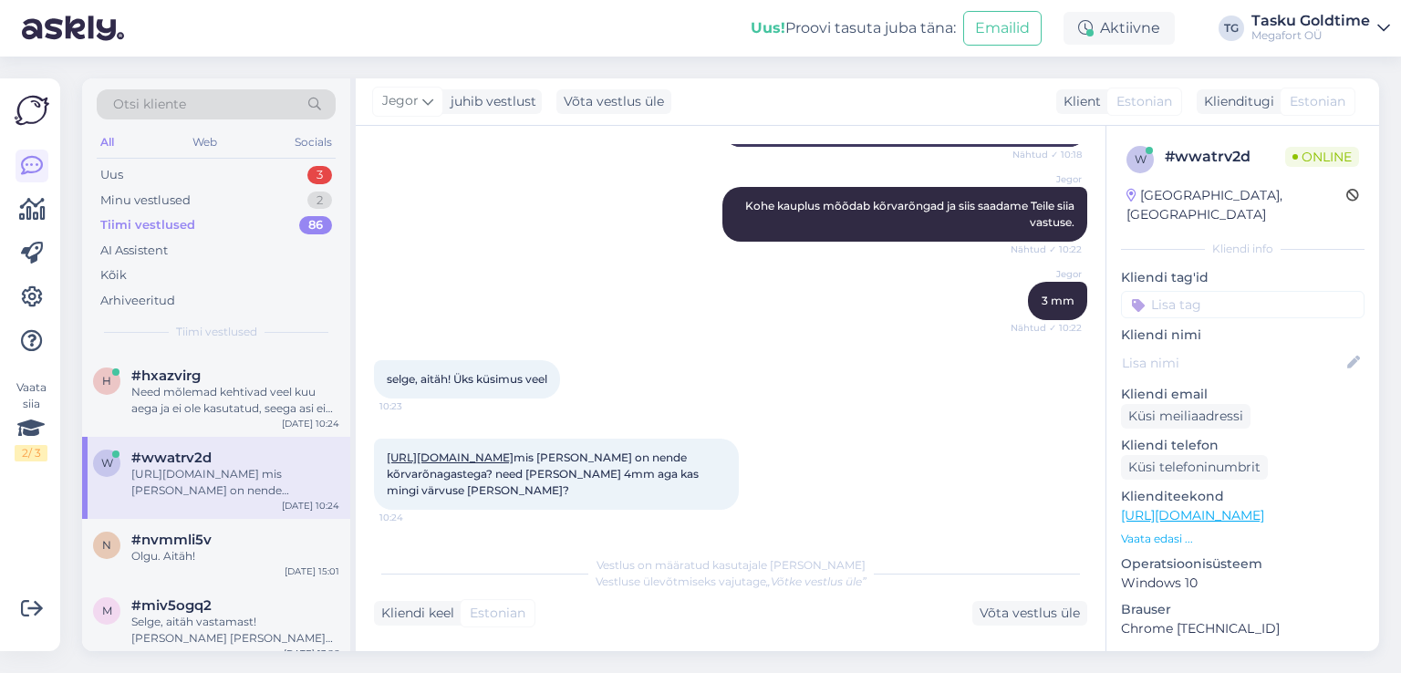
scroll to position [91, 0]
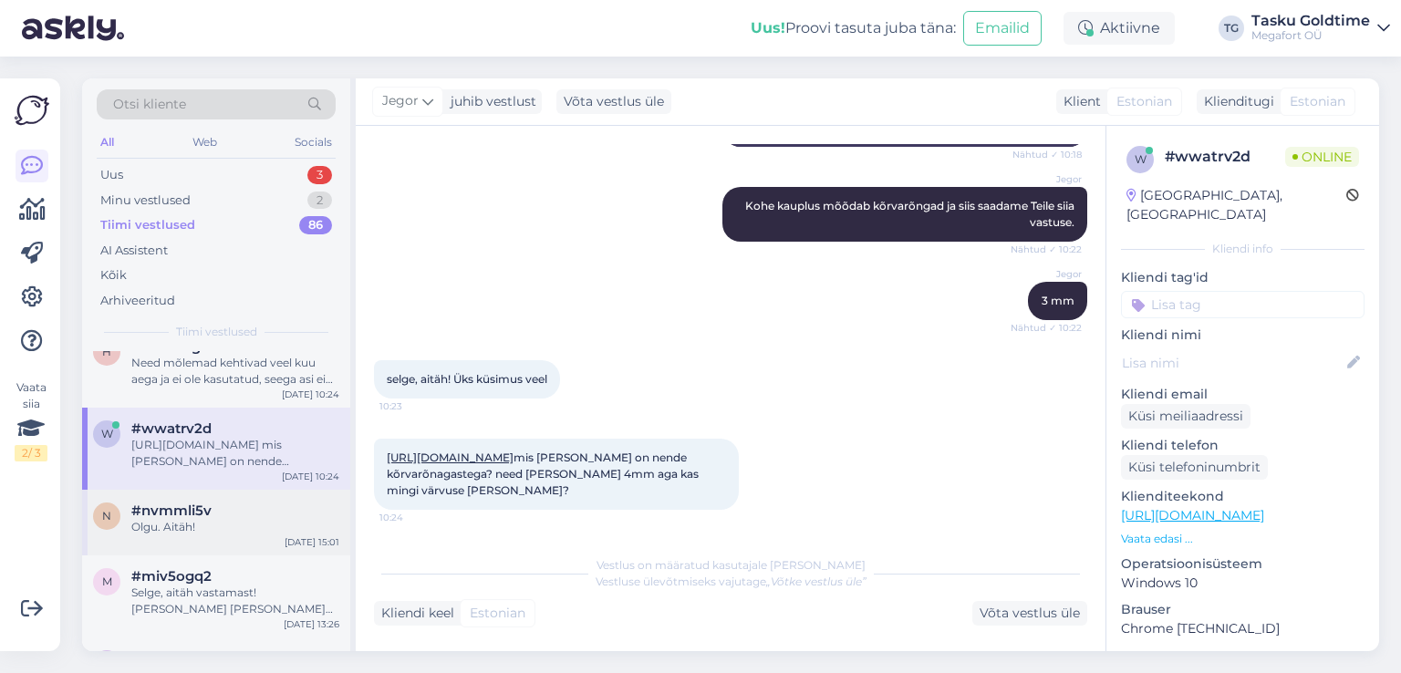
click at [244, 533] on div "Olgu. Aitäh!" at bounding box center [235, 527] width 208 height 16
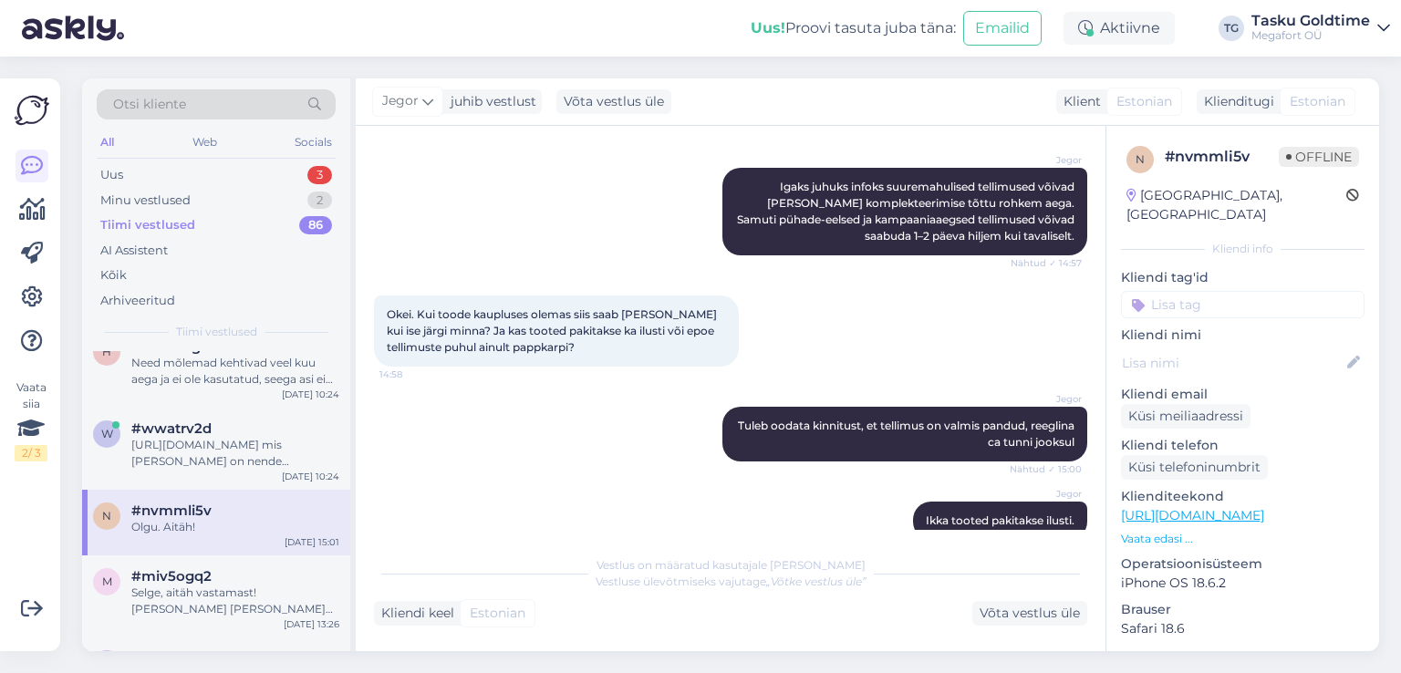
scroll to position [1127, 0]
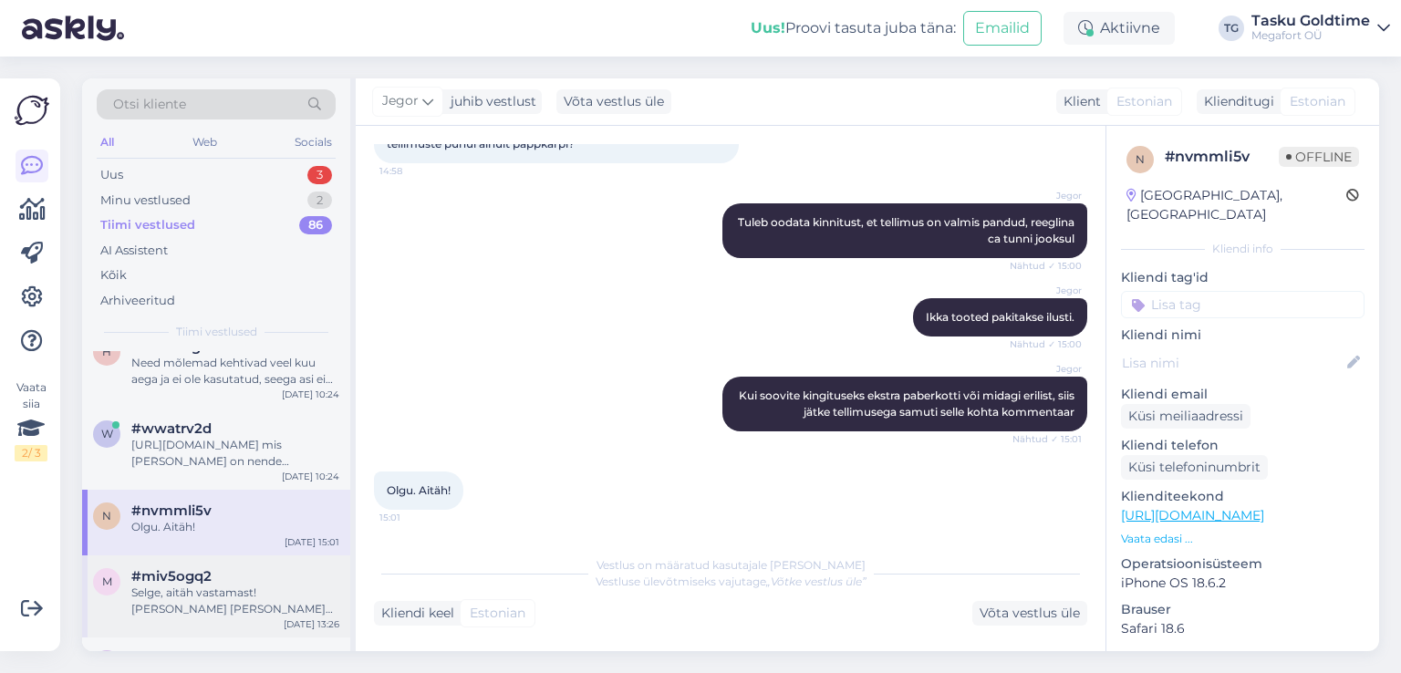
click at [248, 577] on div "#miv5ogq2" at bounding box center [235, 576] width 208 height 16
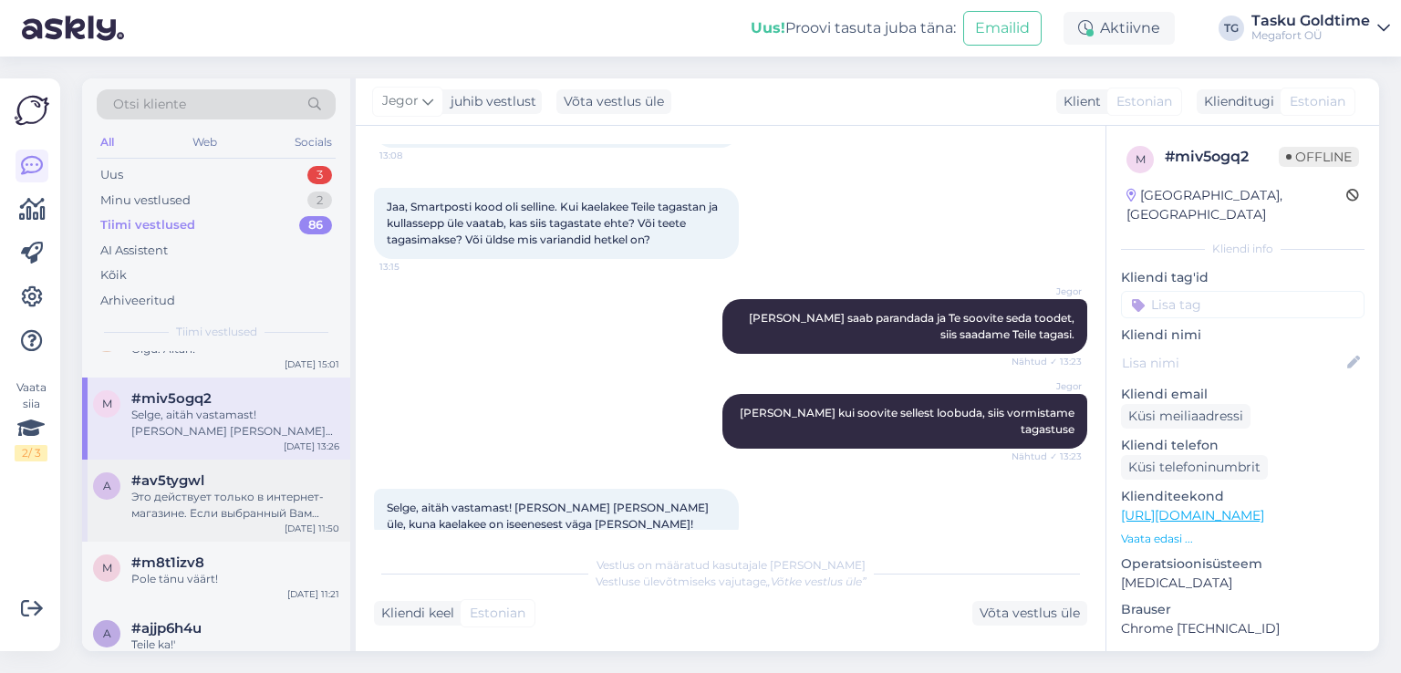
scroll to position [274, 0]
click at [296, 515] on div "Это действует только в интернет-магазине. Если выбранный Вам товар есть в удобн…" at bounding box center [235, 500] width 208 height 33
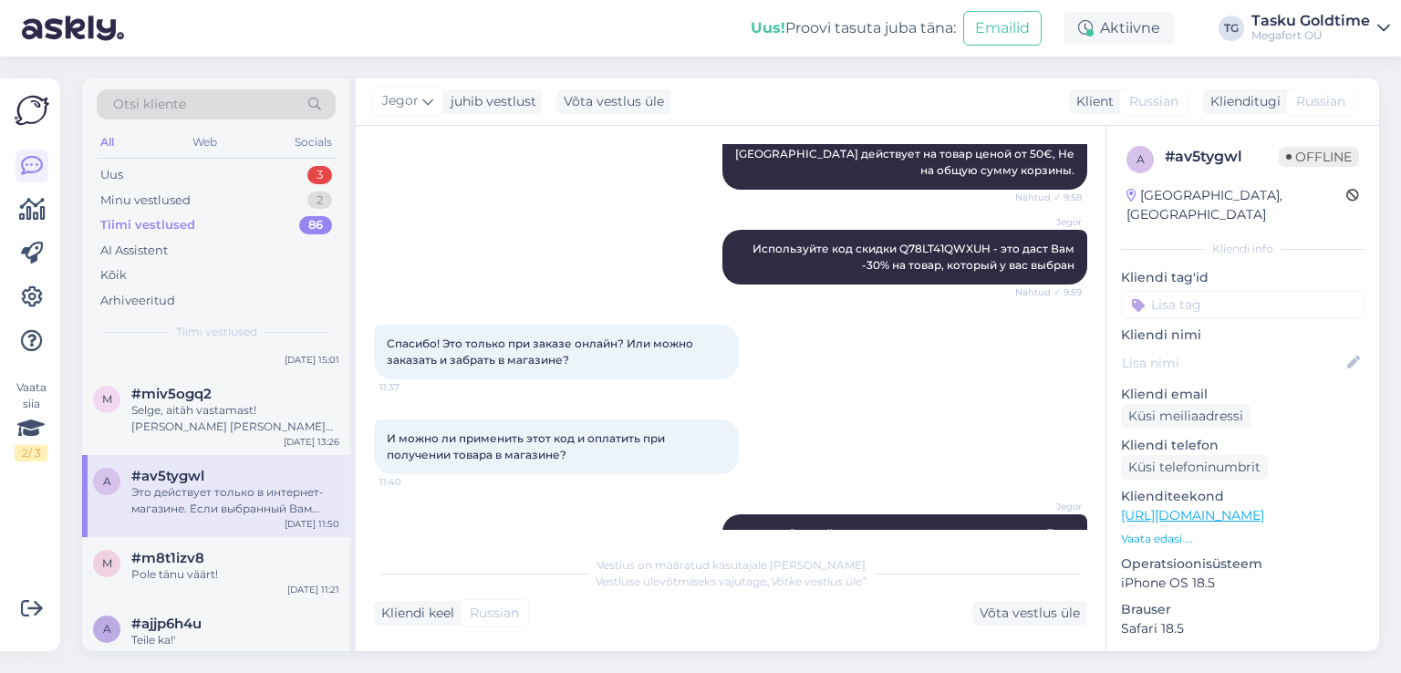
scroll to position [696, 0]
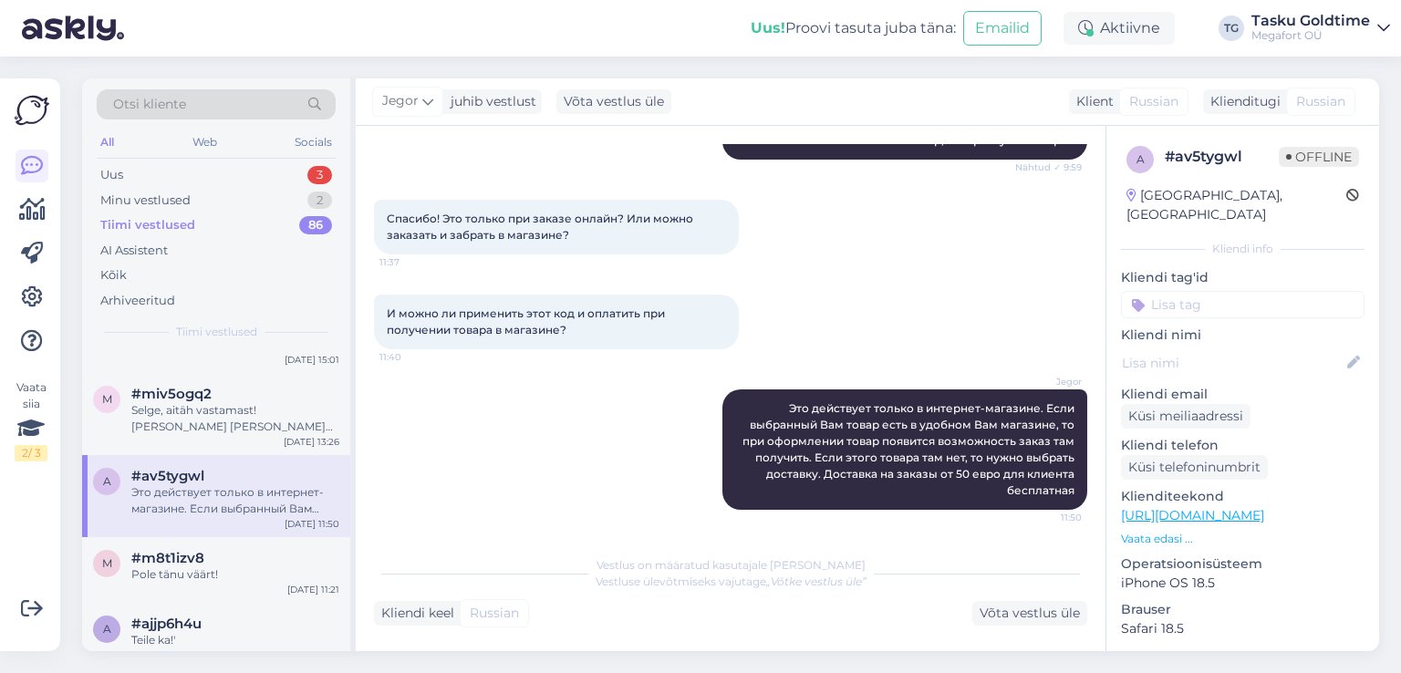
click at [253, 158] on div "Otsi kliente All Web Socials Uus 3 Minu vestlused 2 Tiimi vestlused 86 AI Assis…" at bounding box center [216, 214] width 268 height 273
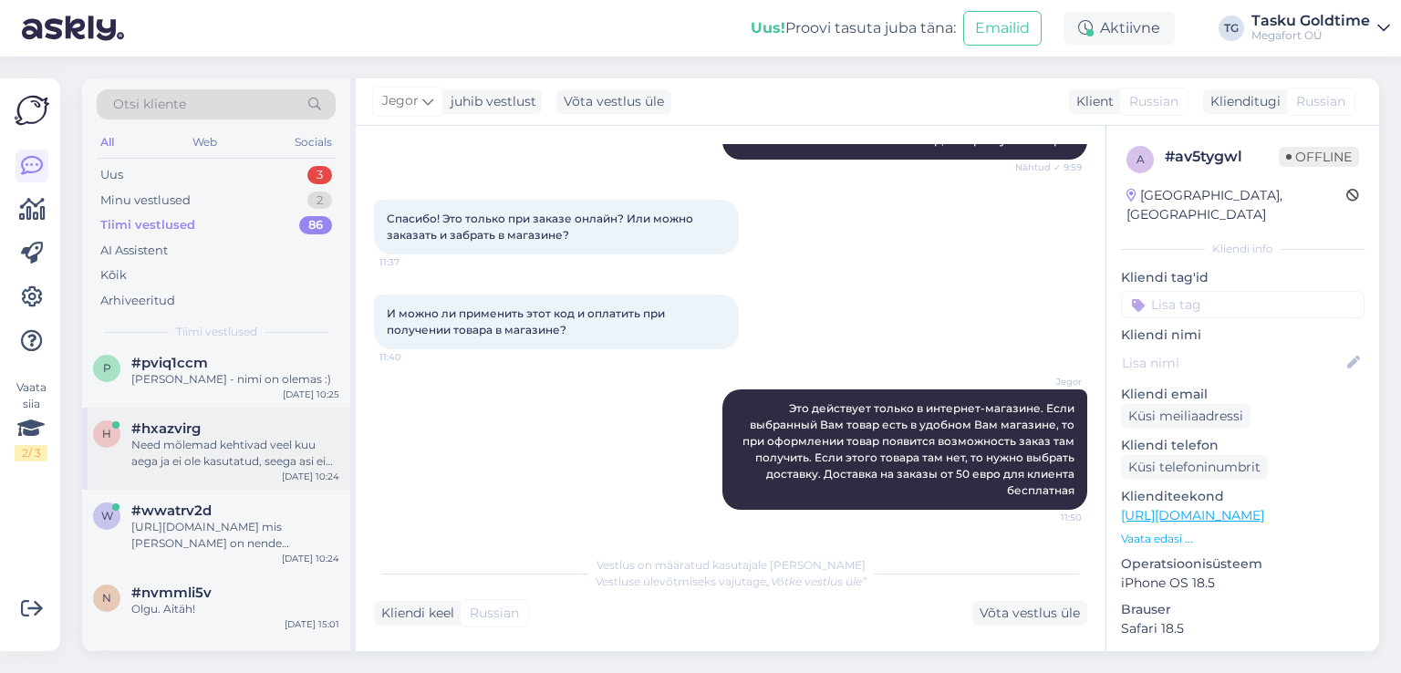
scroll to position [0, 0]
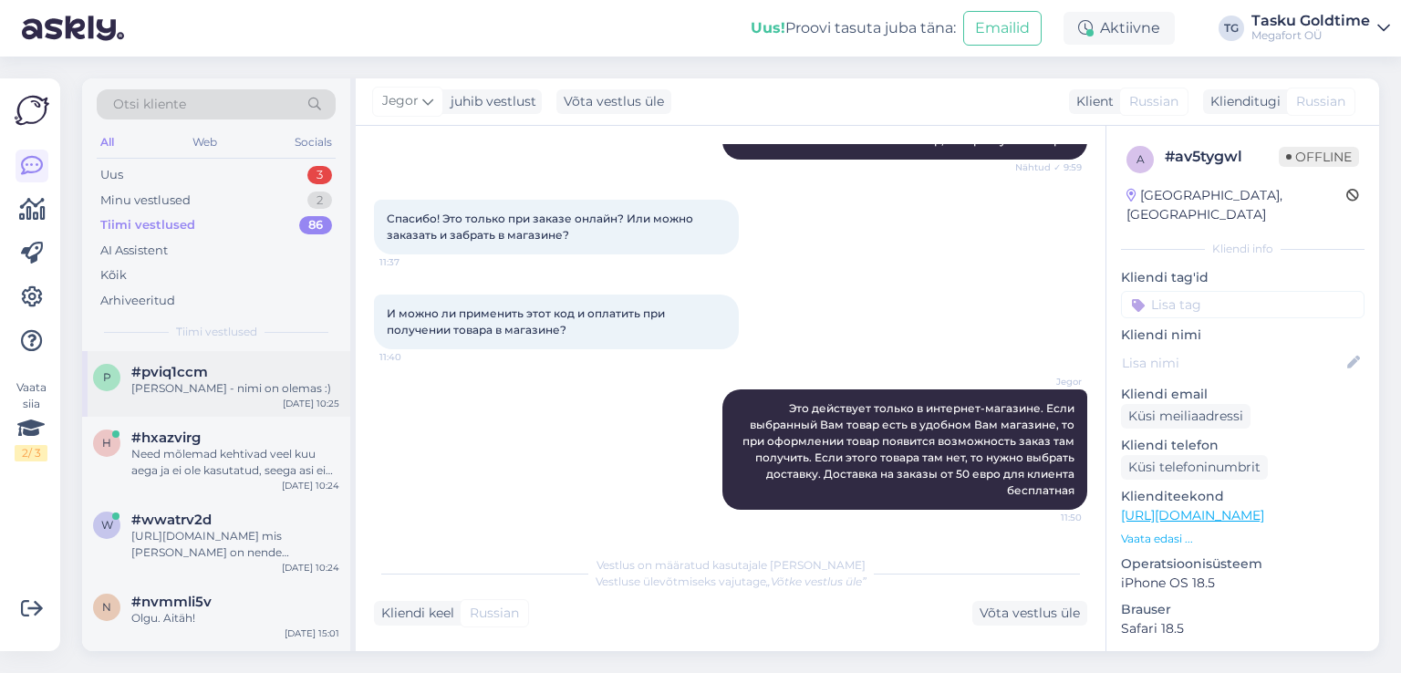
click at [259, 379] on div "#pviq1ccm" at bounding box center [235, 372] width 208 height 16
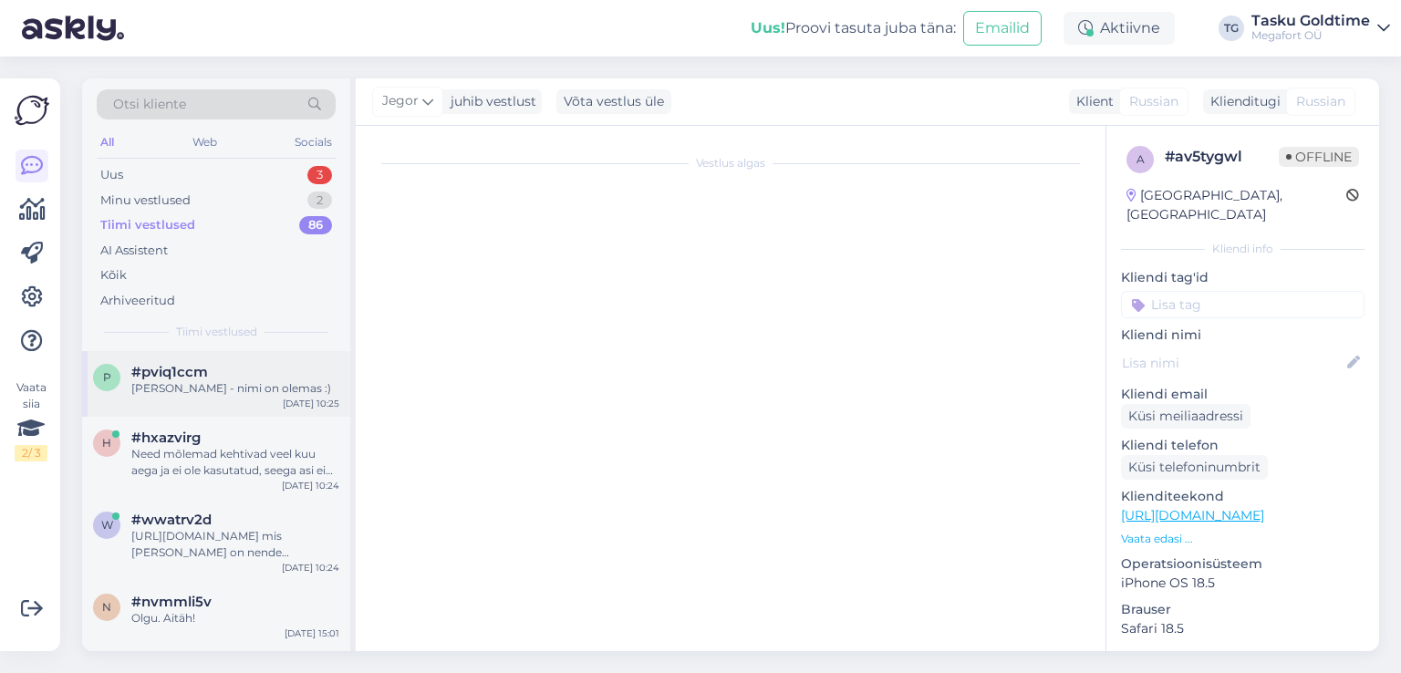
scroll to position [2346, 0]
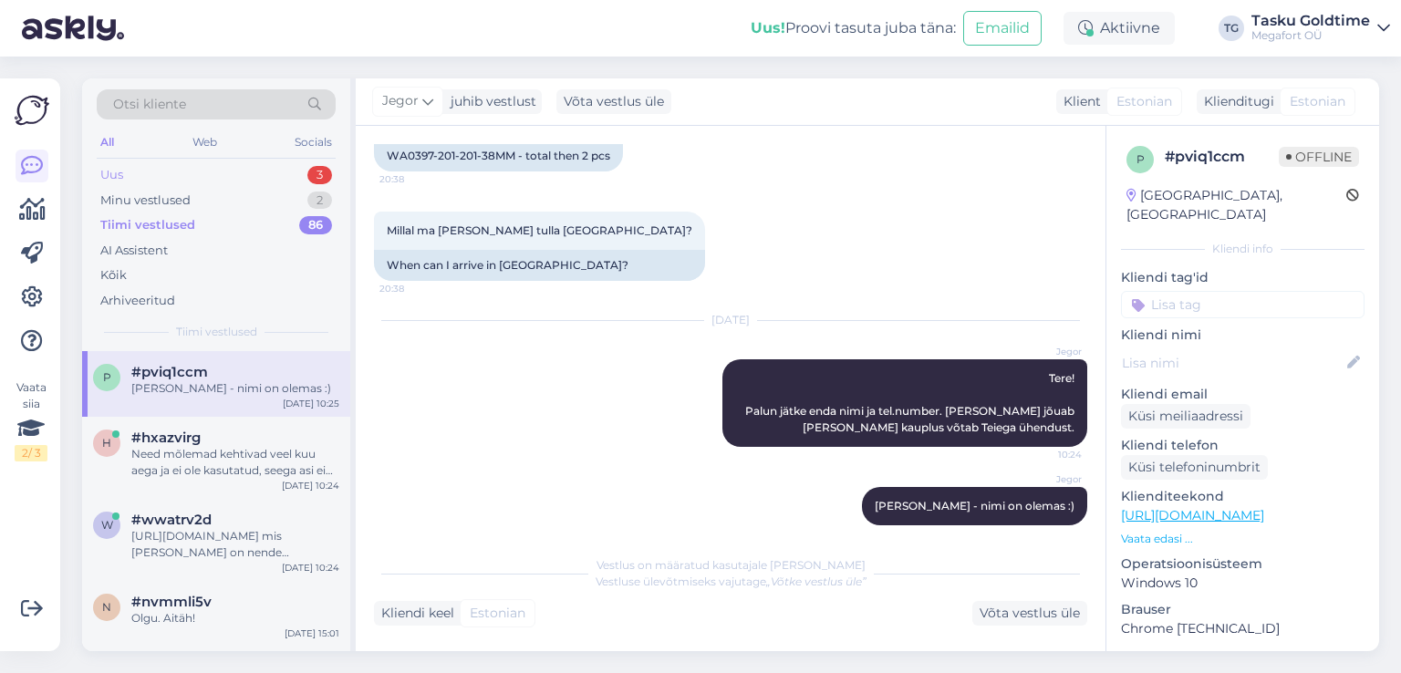
click at [274, 174] on div "Uus 3" at bounding box center [216, 175] width 239 height 26
